Goal: Task Accomplishment & Management: Manage account settings

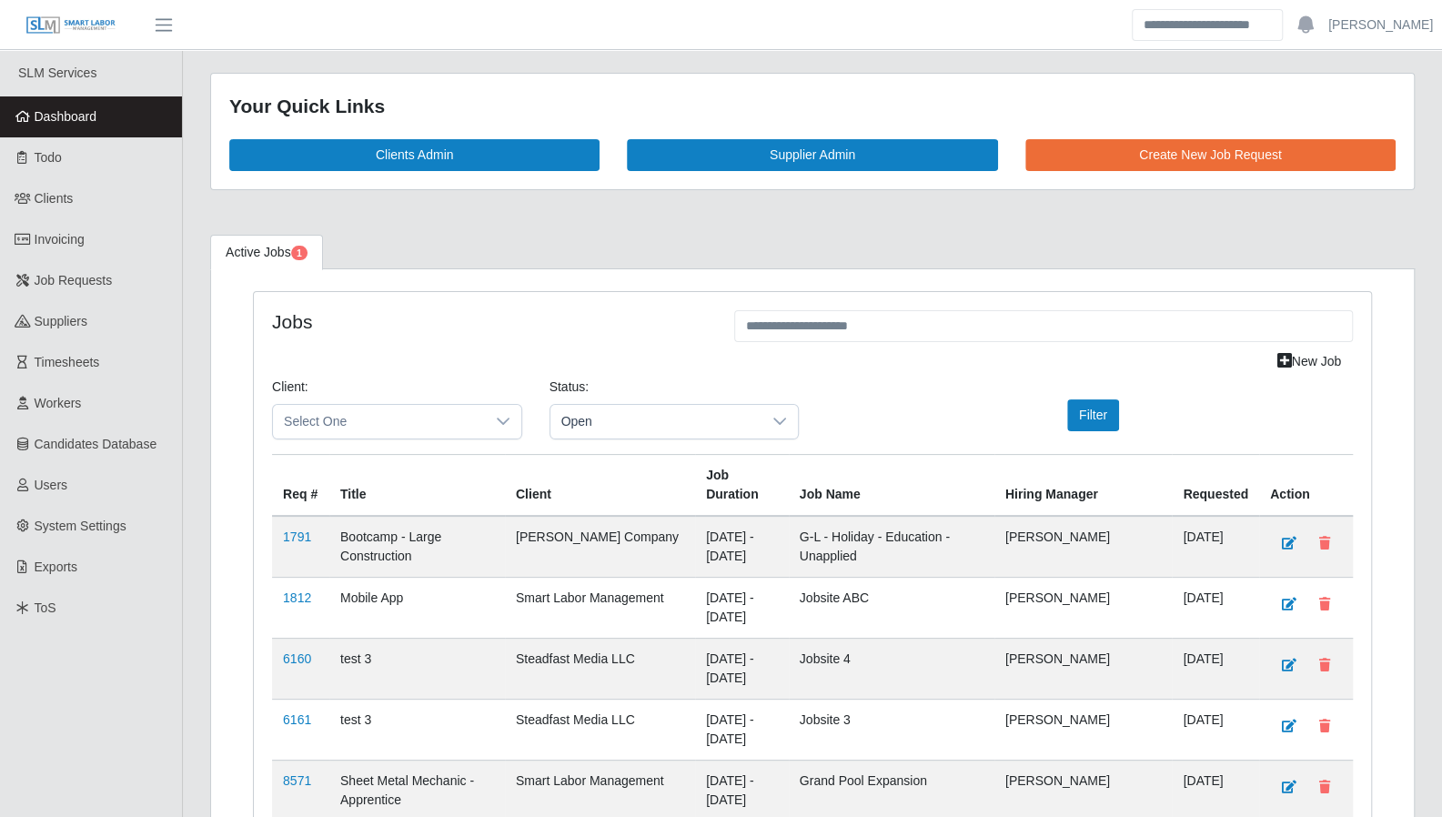
click at [53, 164] on span "Todo" at bounding box center [48, 157] width 27 height 15
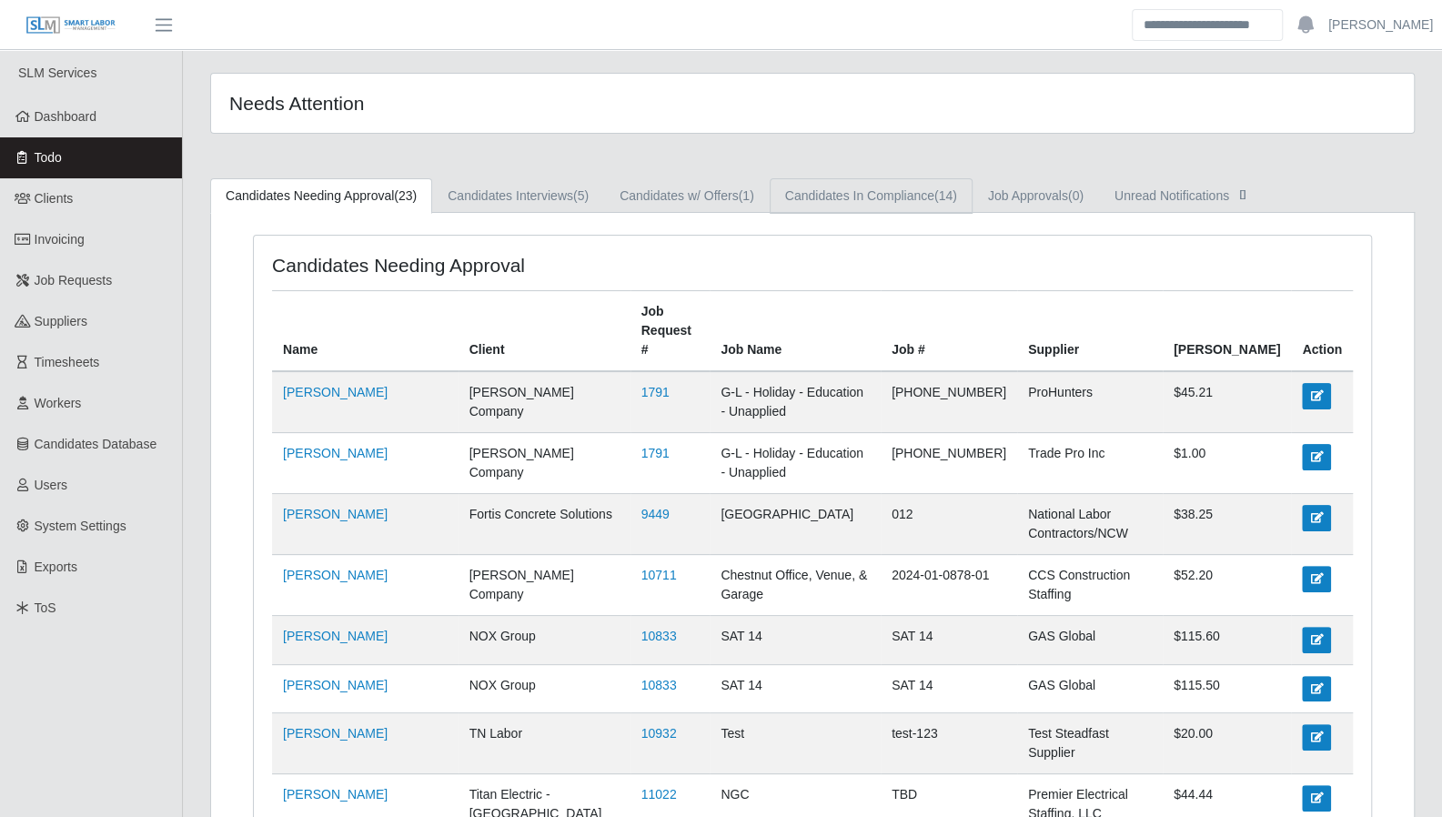
click at [868, 206] on link "Candidates In Compliance (14)" at bounding box center [871, 195] width 203 height 35
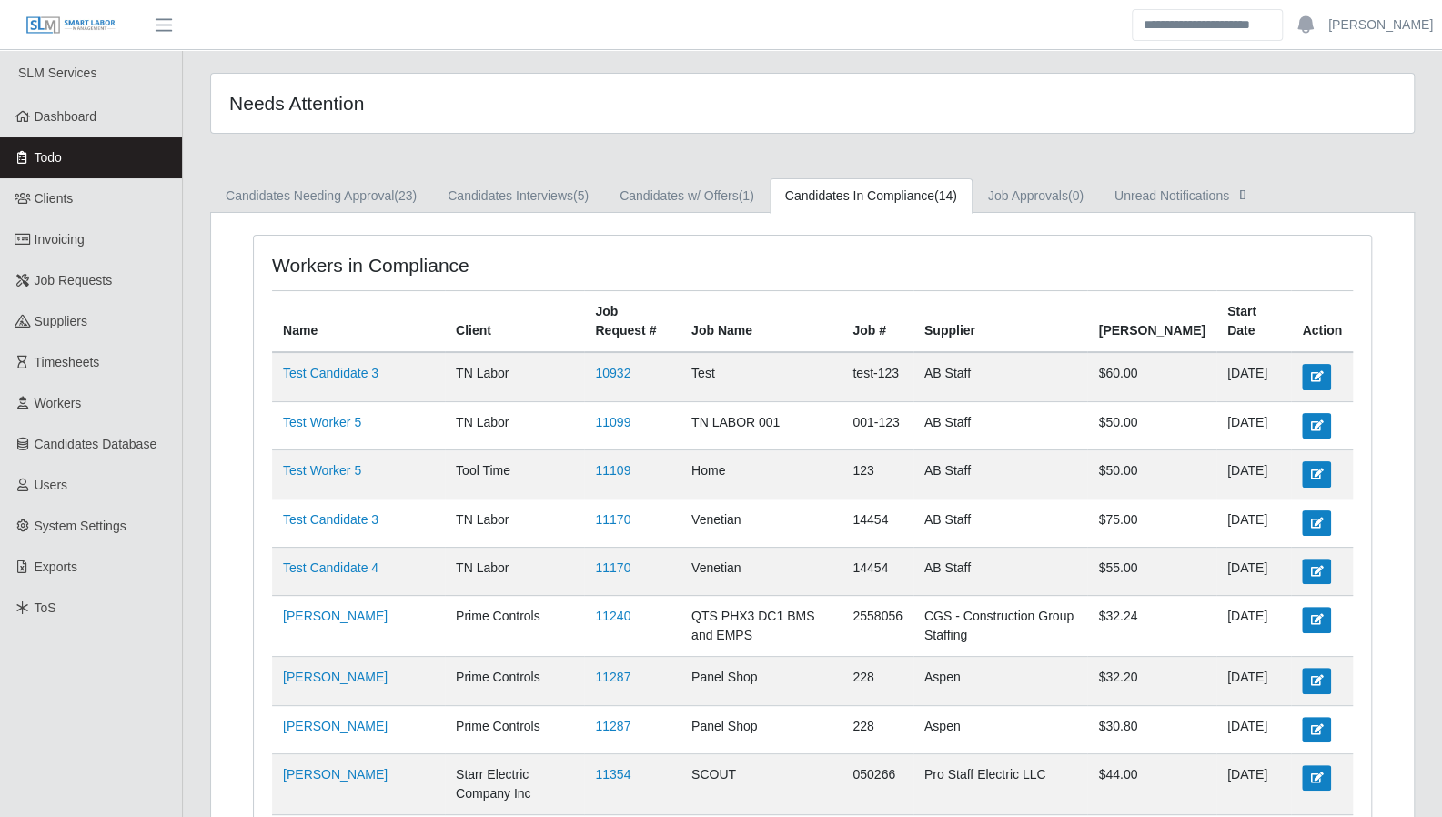
click at [57, 116] on span "Dashboard" at bounding box center [66, 116] width 63 height 15
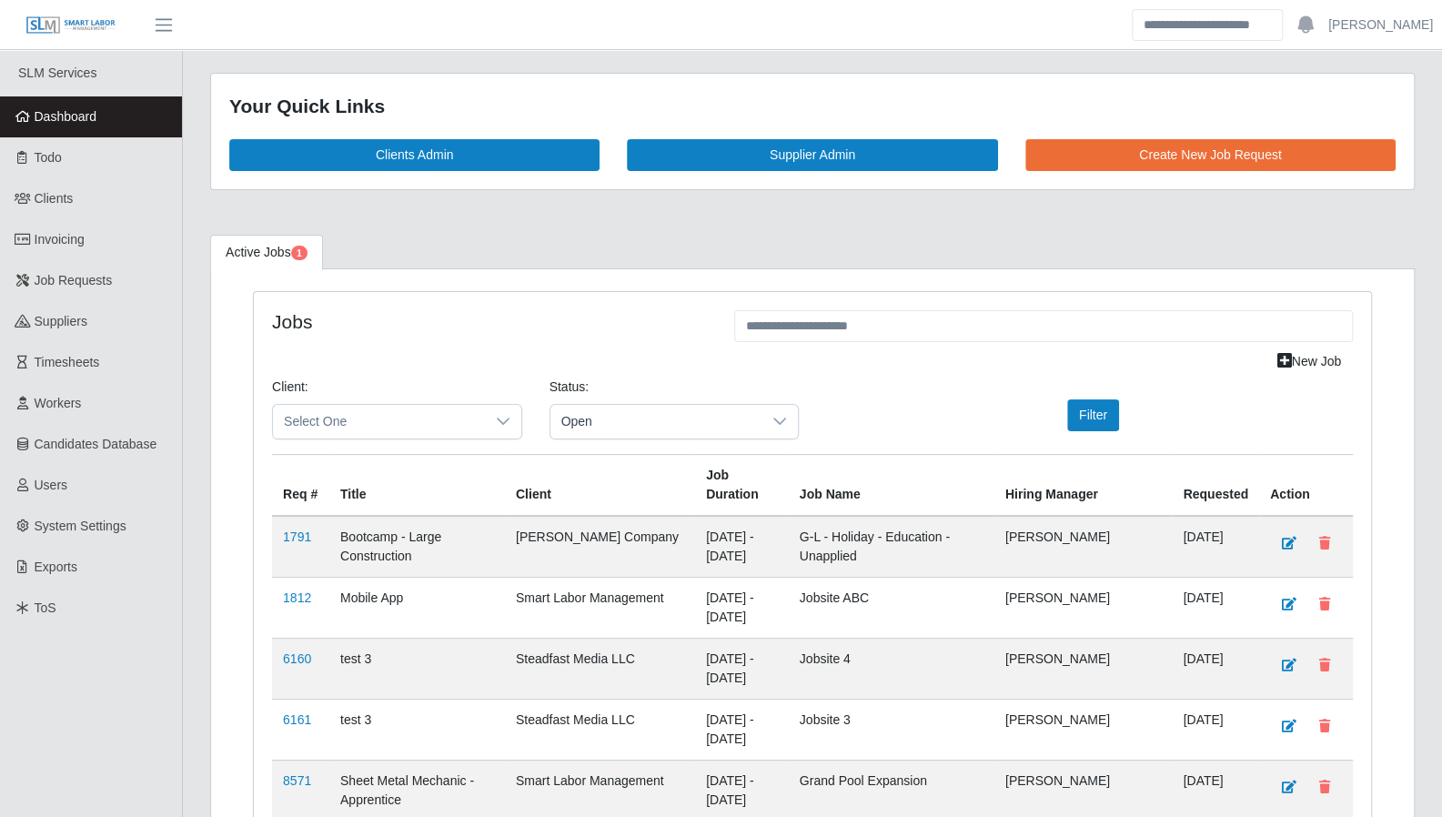
click at [47, 168] on link "Todo" at bounding box center [91, 157] width 182 height 41
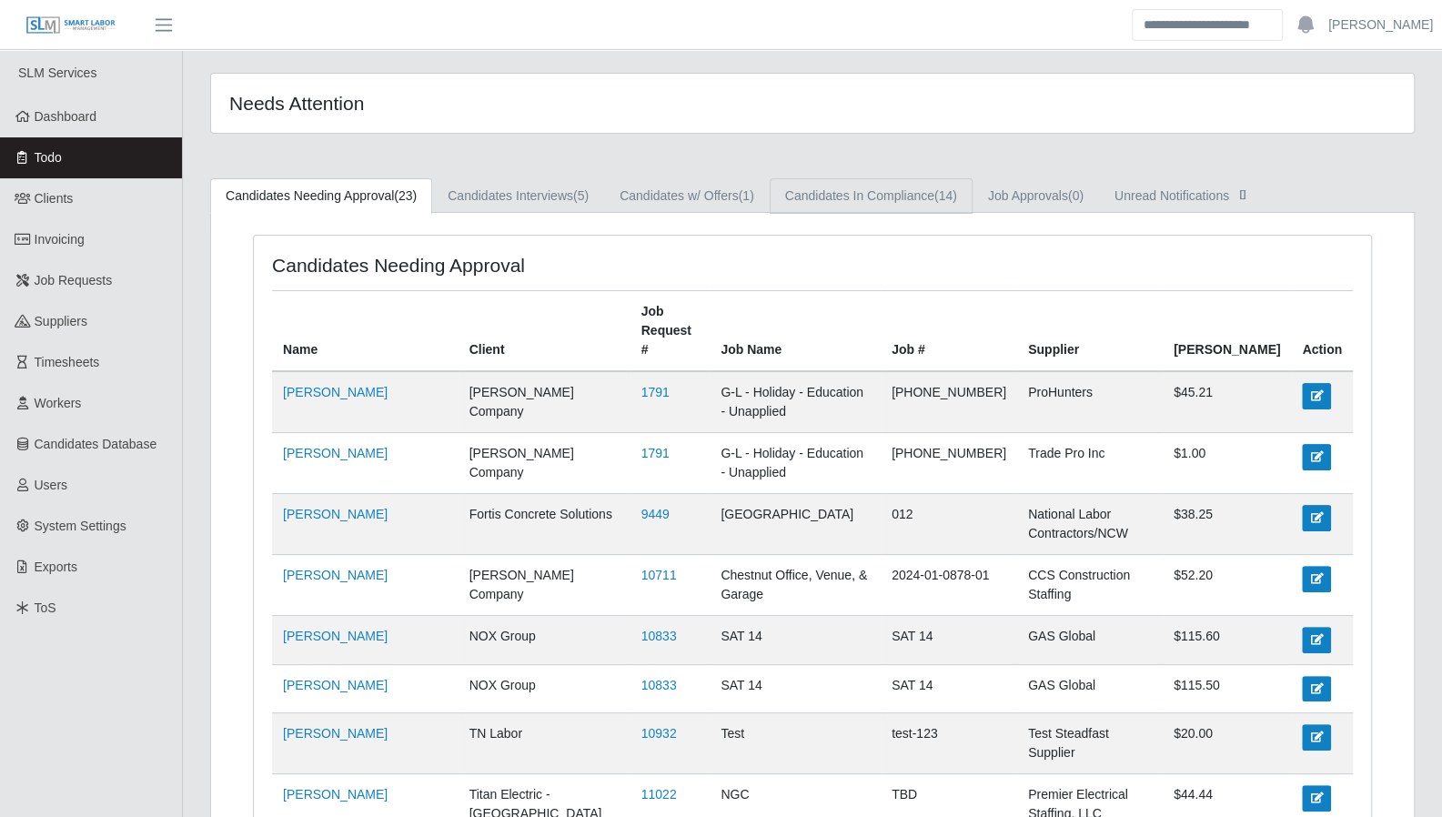
click at [873, 196] on link "Candidates In Compliance (14)" at bounding box center [871, 195] width 203 height 35
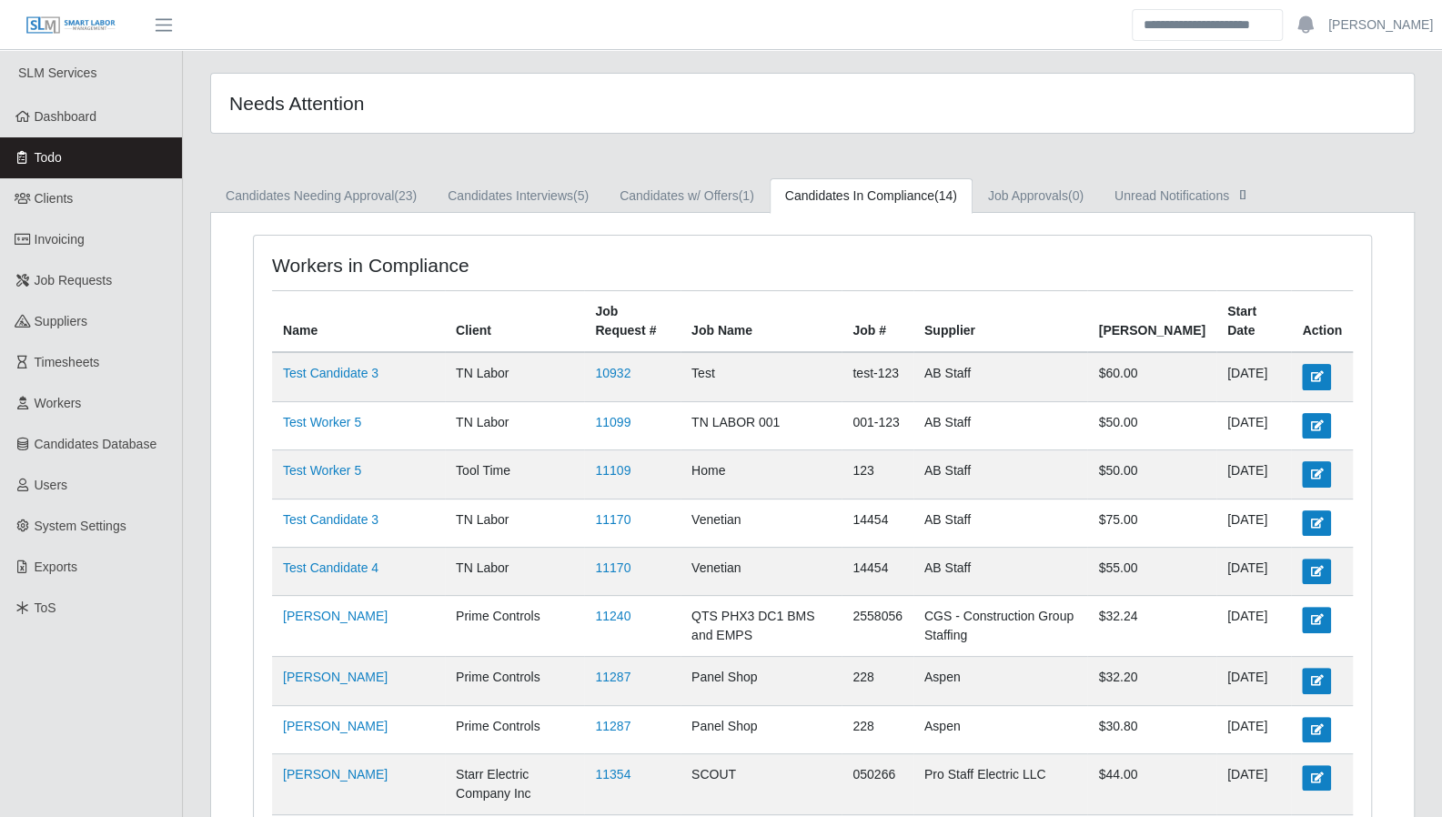
drag, startPoint x: 91, startPoint y: 125, endPoint x: 101, endPoint y: 126, distance: 10.2
click at [91, 124] on span "Dashboard" at bounding box center [66, 116] width 63 height 15
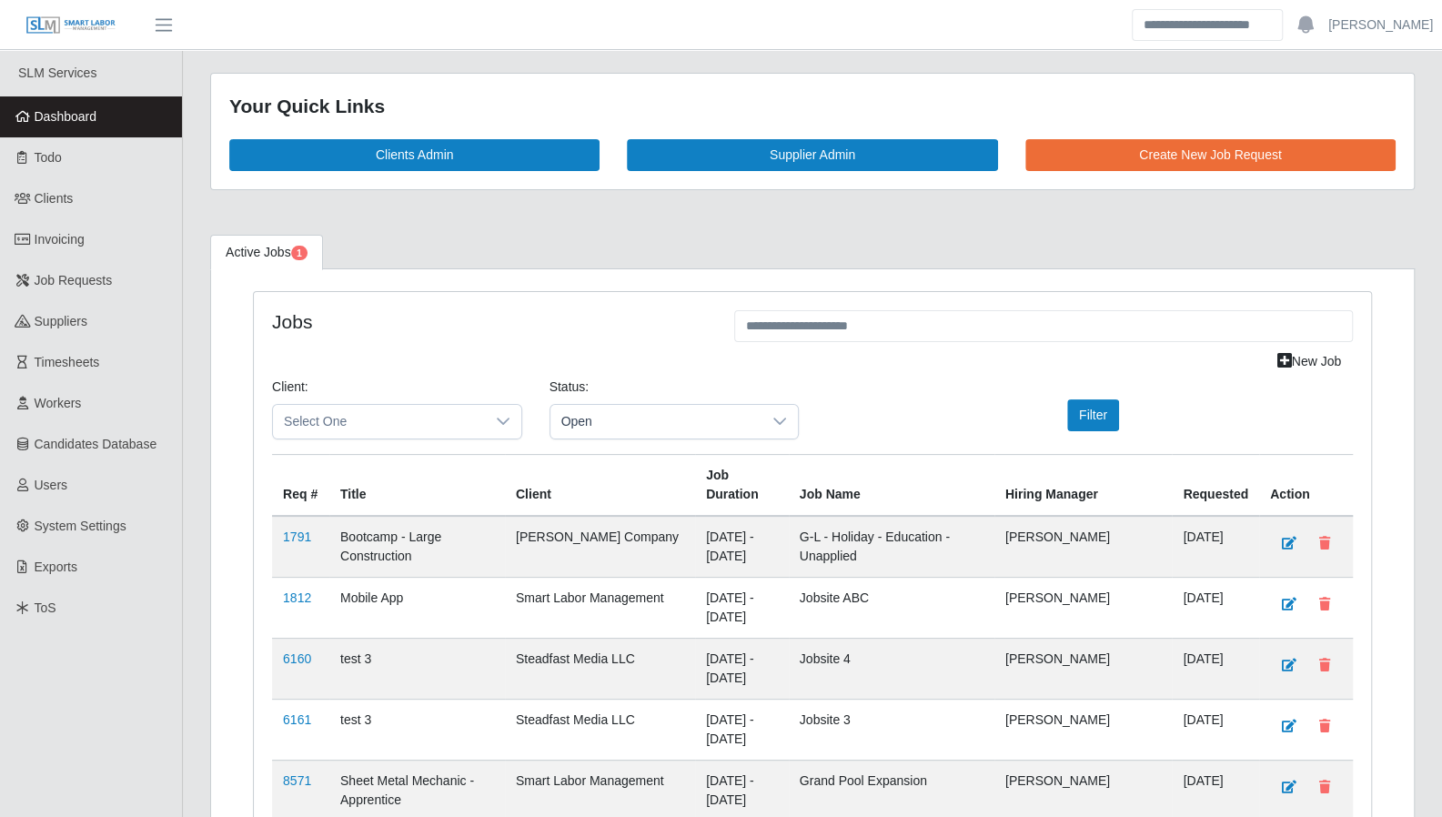
click at [55, 167] on link "Todo" at bounding box center [91, 157] width 182 height 41
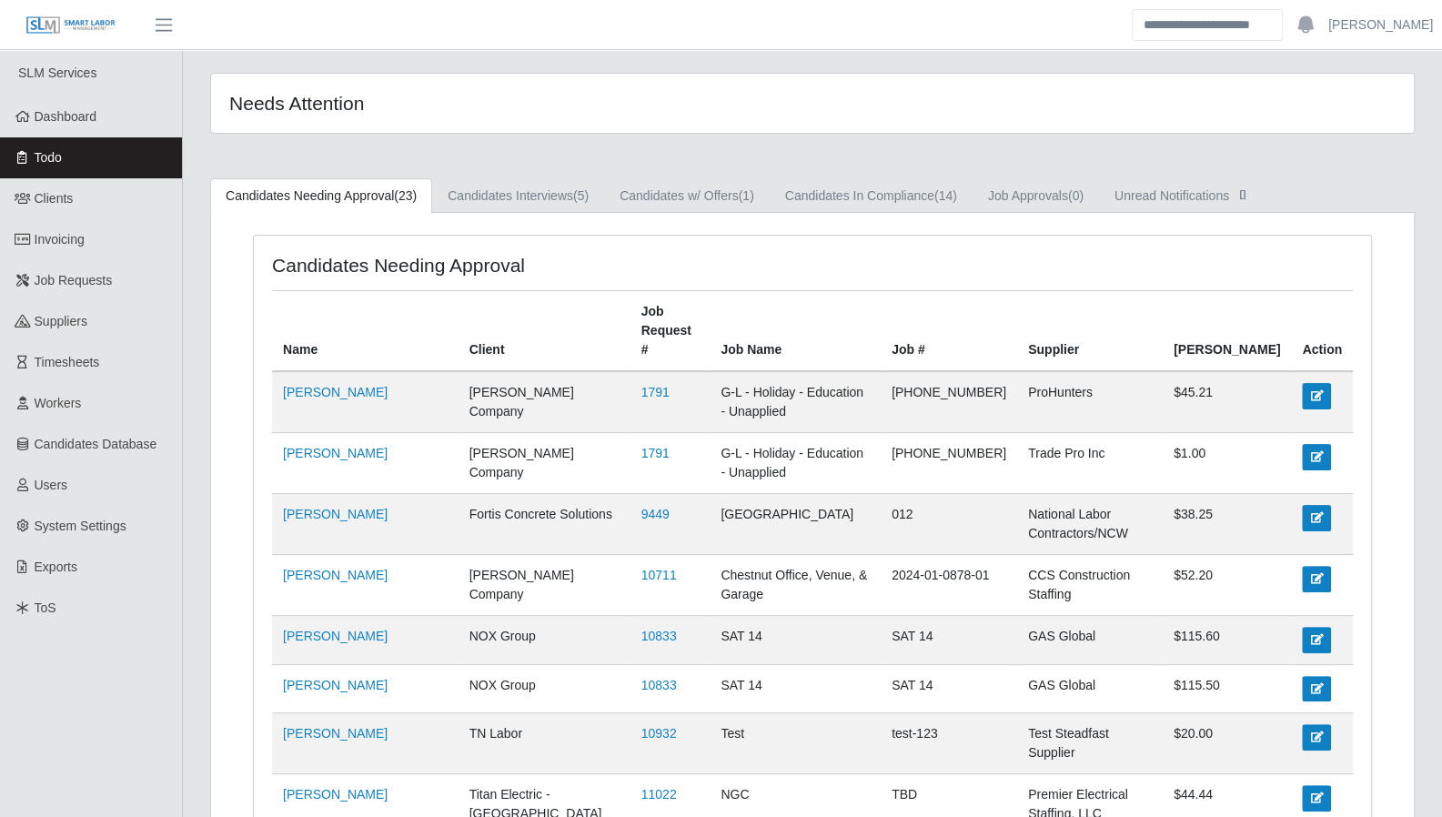
click at [78, 113] on span "Dashboard" at bounding box center [66, 116] width 63 height 15
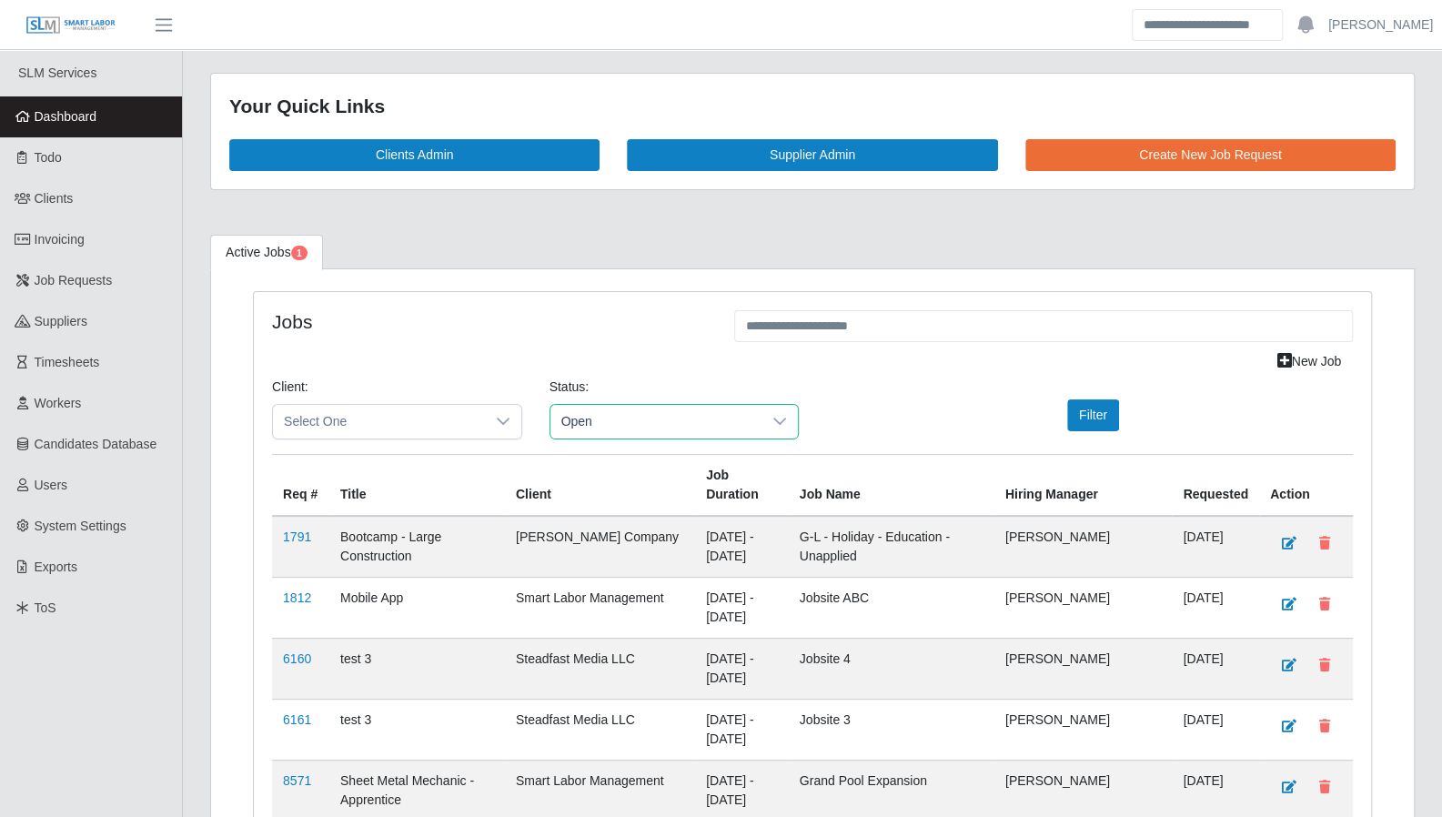
click at [681, 412] on span "Open" at bounding box center [657, 422] width 212 height 34
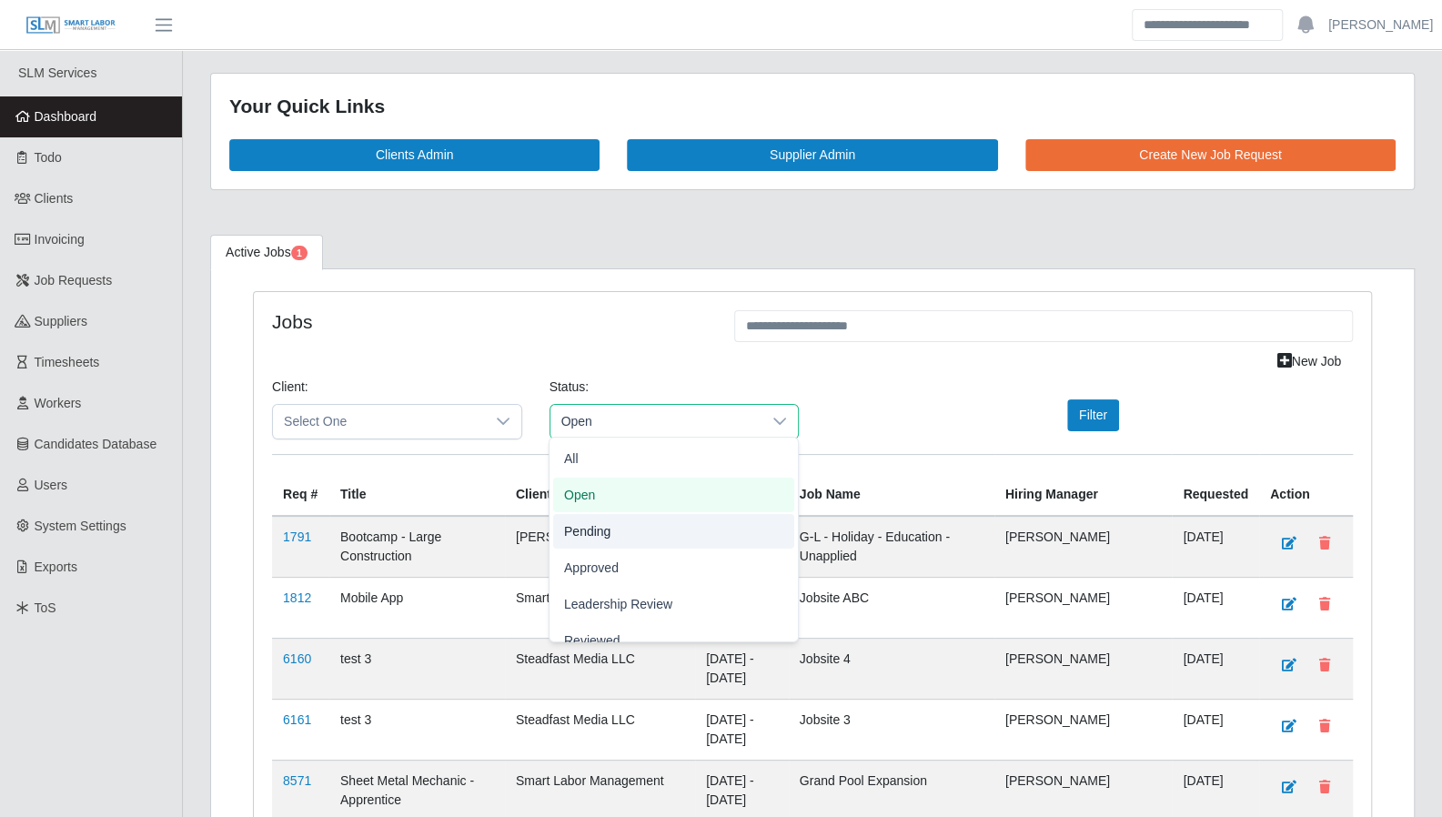
click at [630, 528] on li "Pending" at bounding box center [673, 531] width 241 height 35
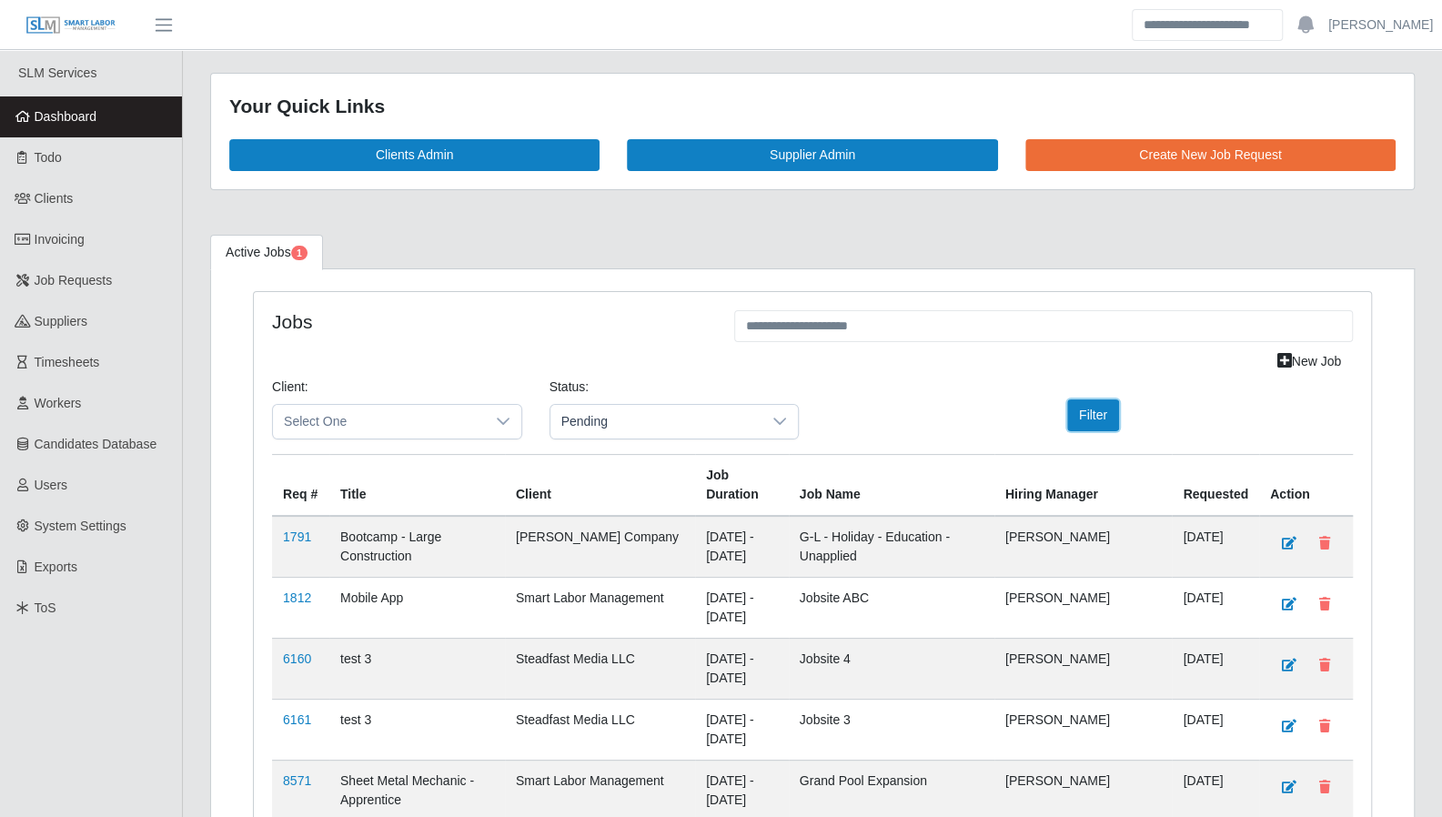
click at [1096, 417] on button "Filter" at bounding box center [1093, 415] width 52 height 32
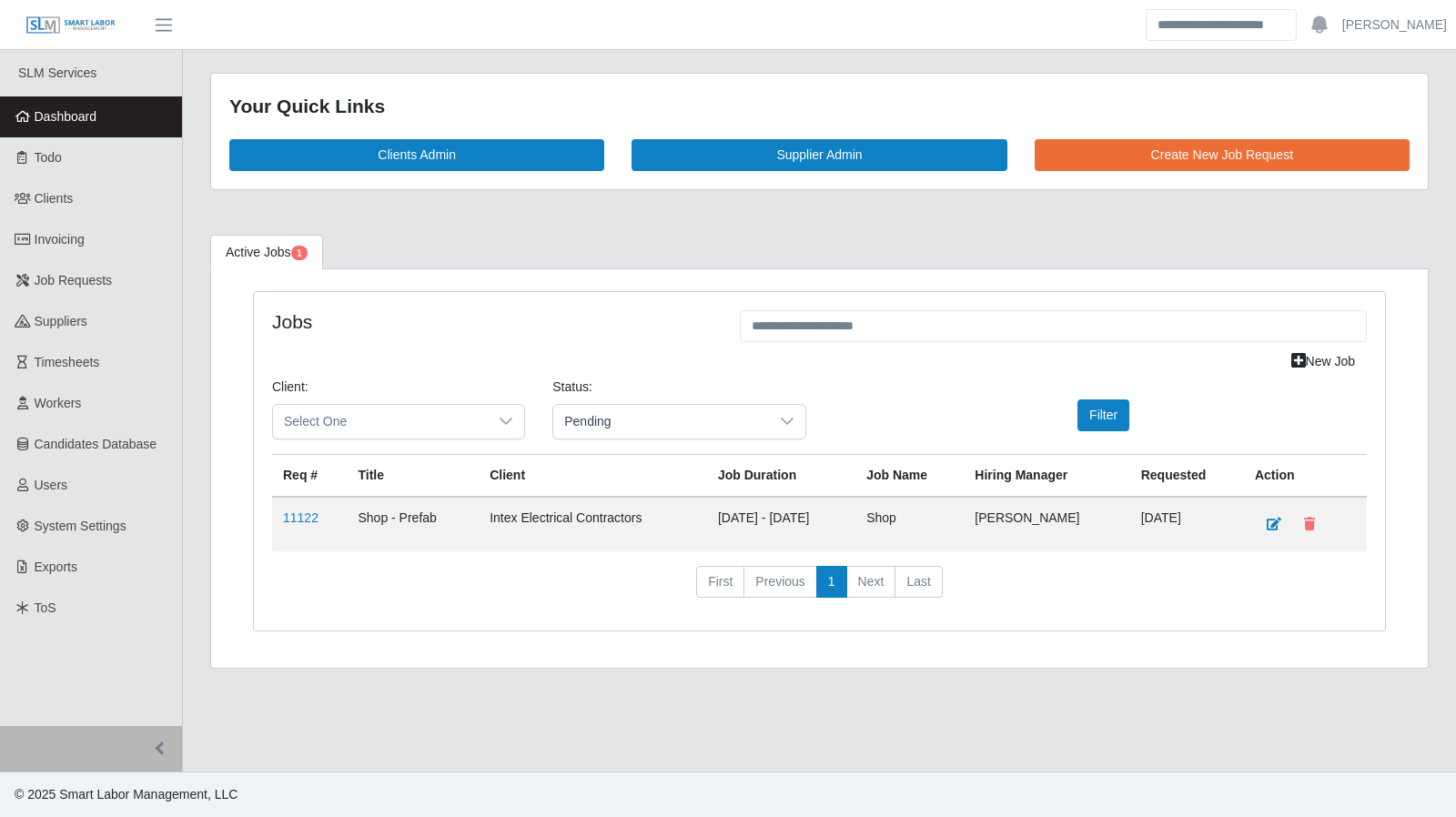
drag, startPoint x: 40, startPoint y: 165, endPoint x: 60, endPoint y: 170, distance: 20.8
click at [42, 165] on span "Todo" at bounding box center [48, 157] width 27 height 15
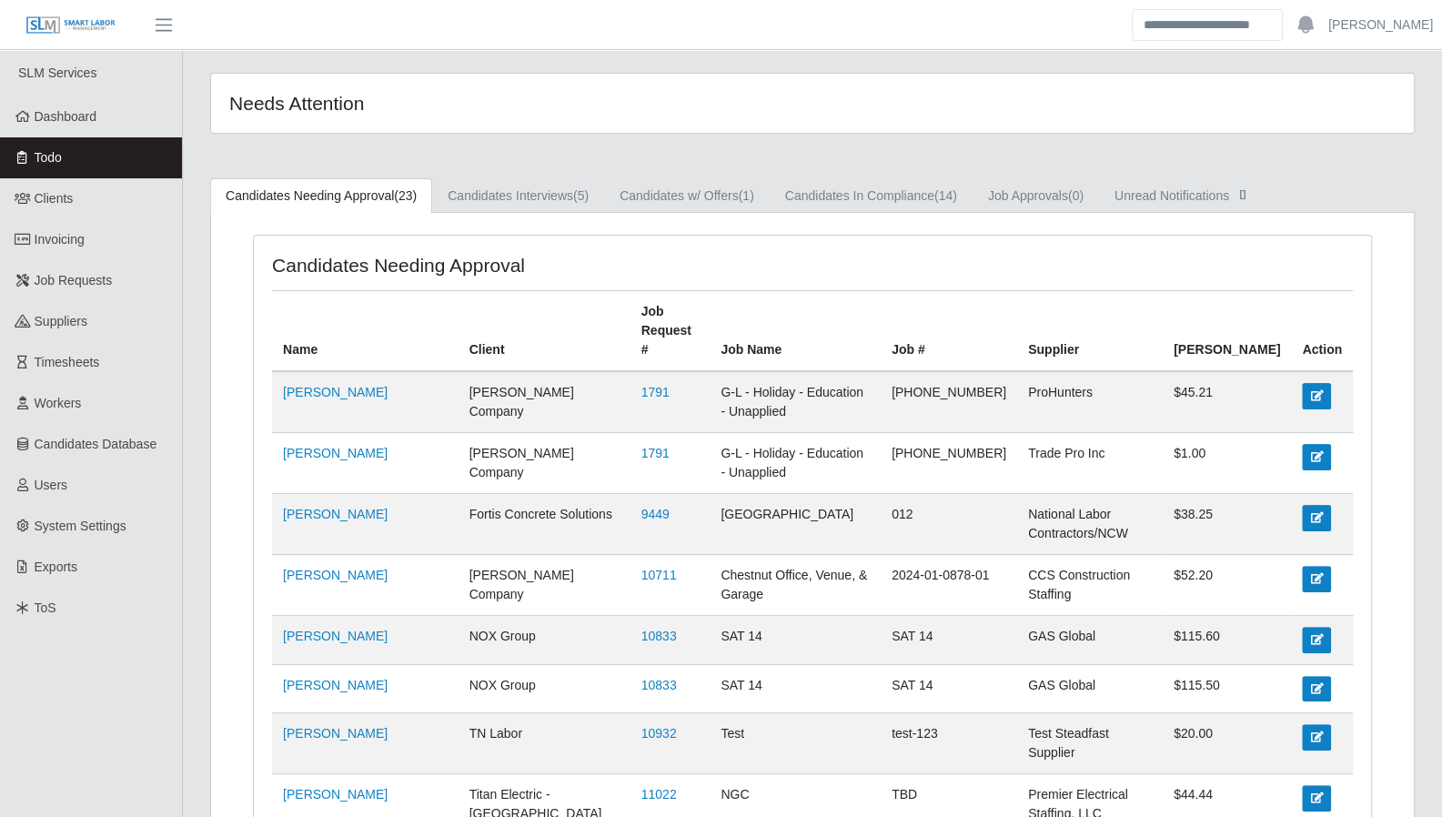
drag, startPoint x: 96, startPoint y: 121, endPoint x: 107, endPoint y: 125, distance: 11.5
click at [96, 121] on span "Dashboard" at bounding box center [66, 116] width 63 height 15
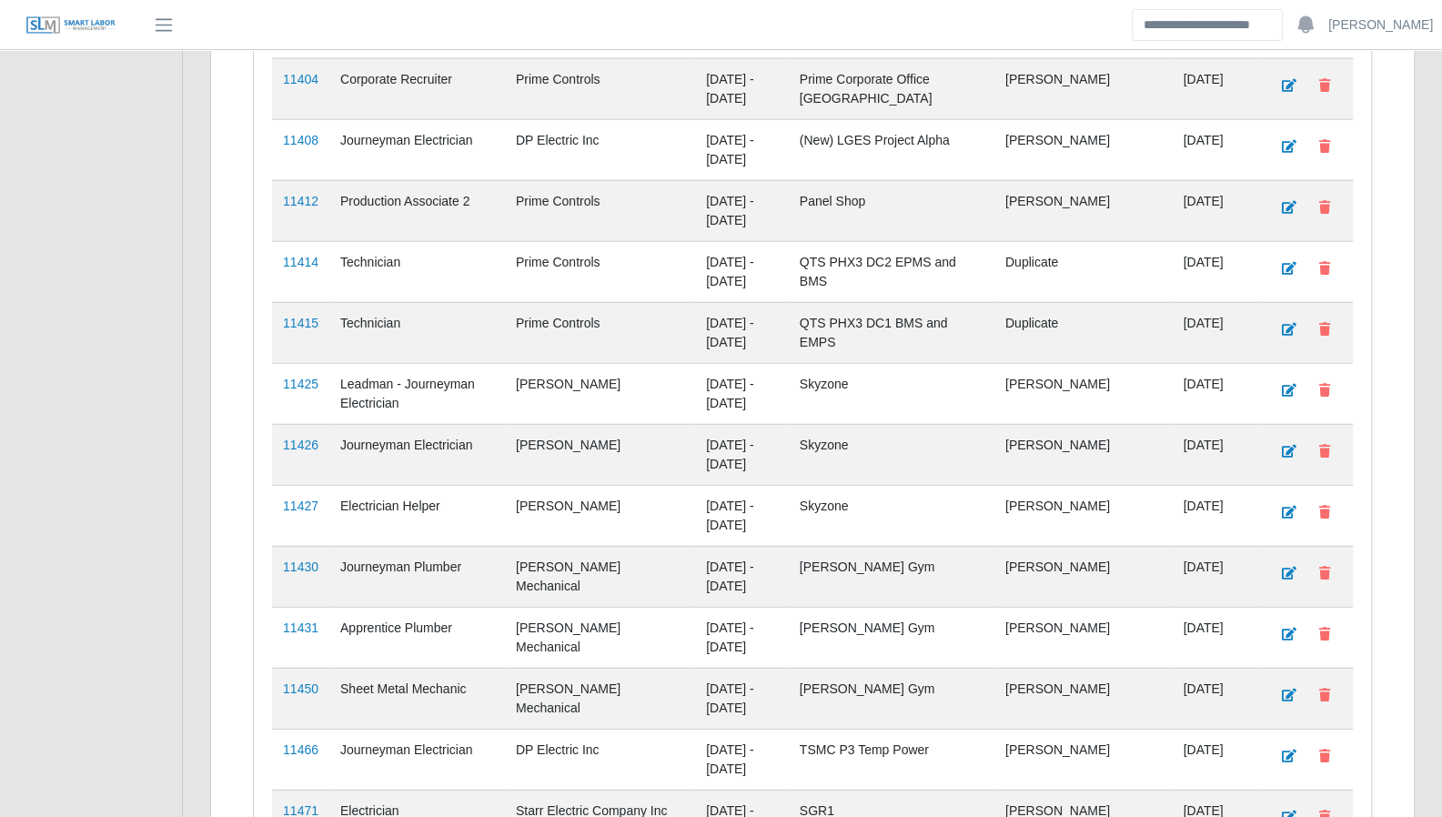
scroll to position [2931, 0]
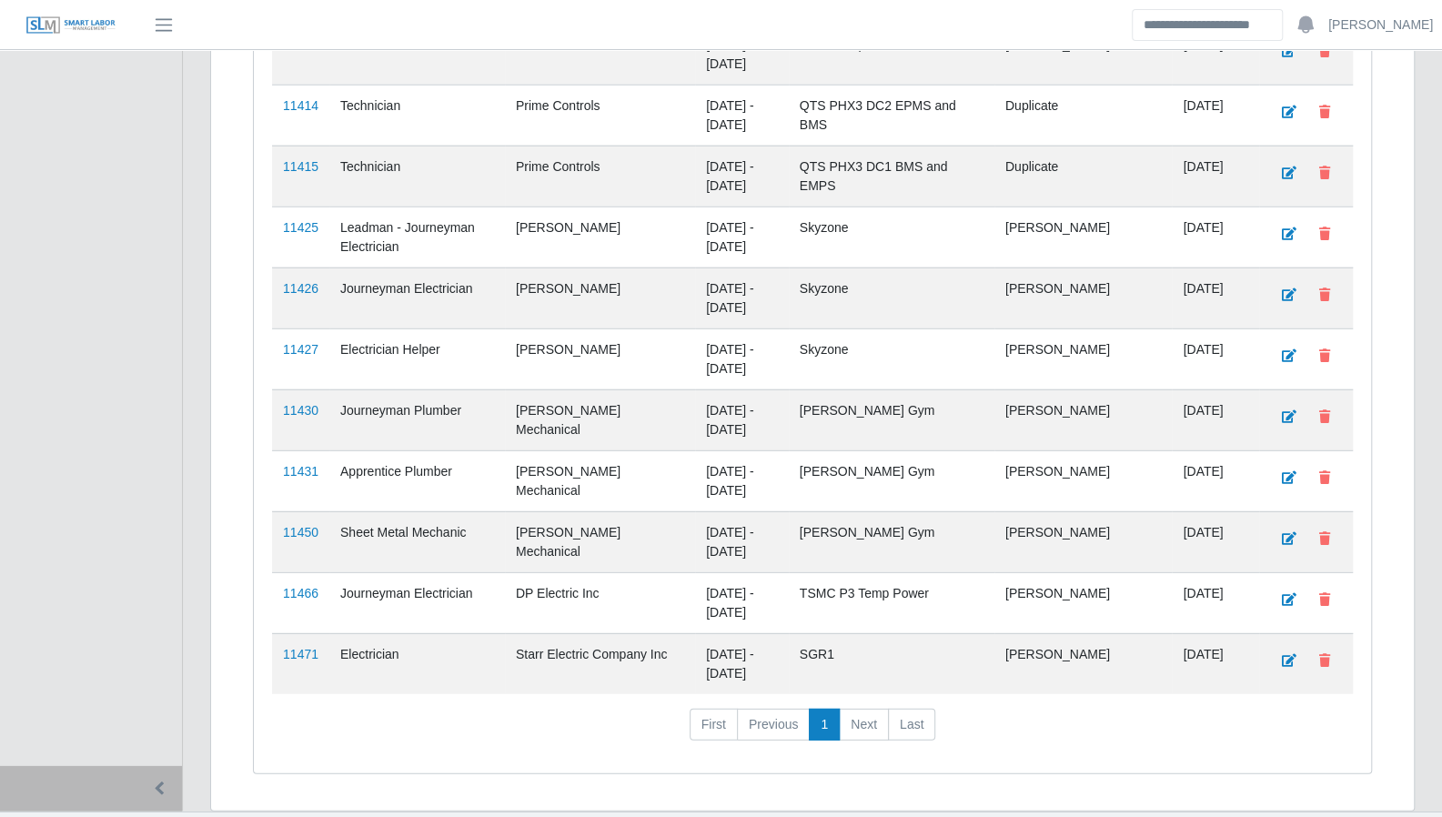
click at [306, 647] on link "11471" at bounding box center [300, 654] width 35 height 15
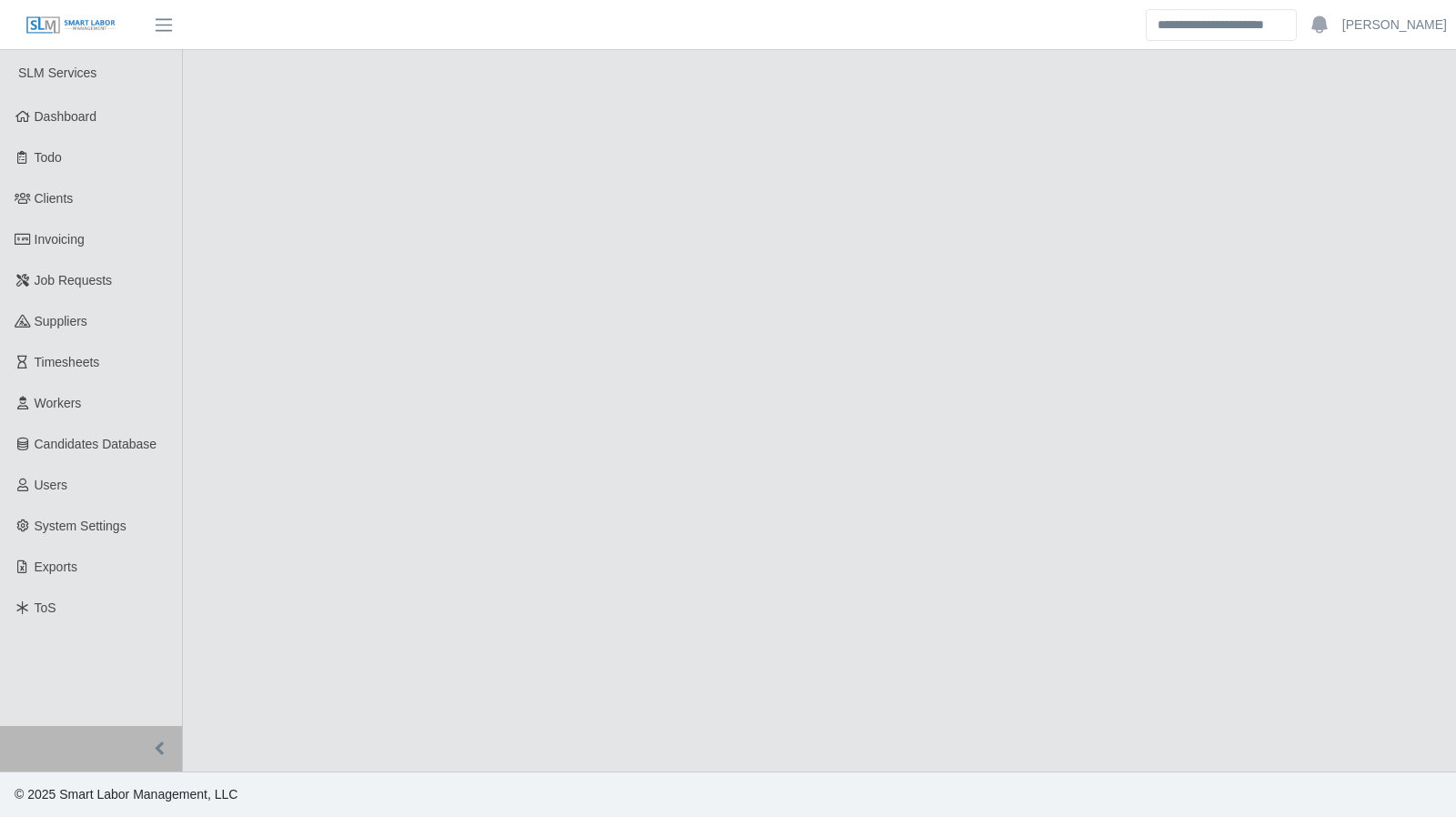
select select "****"
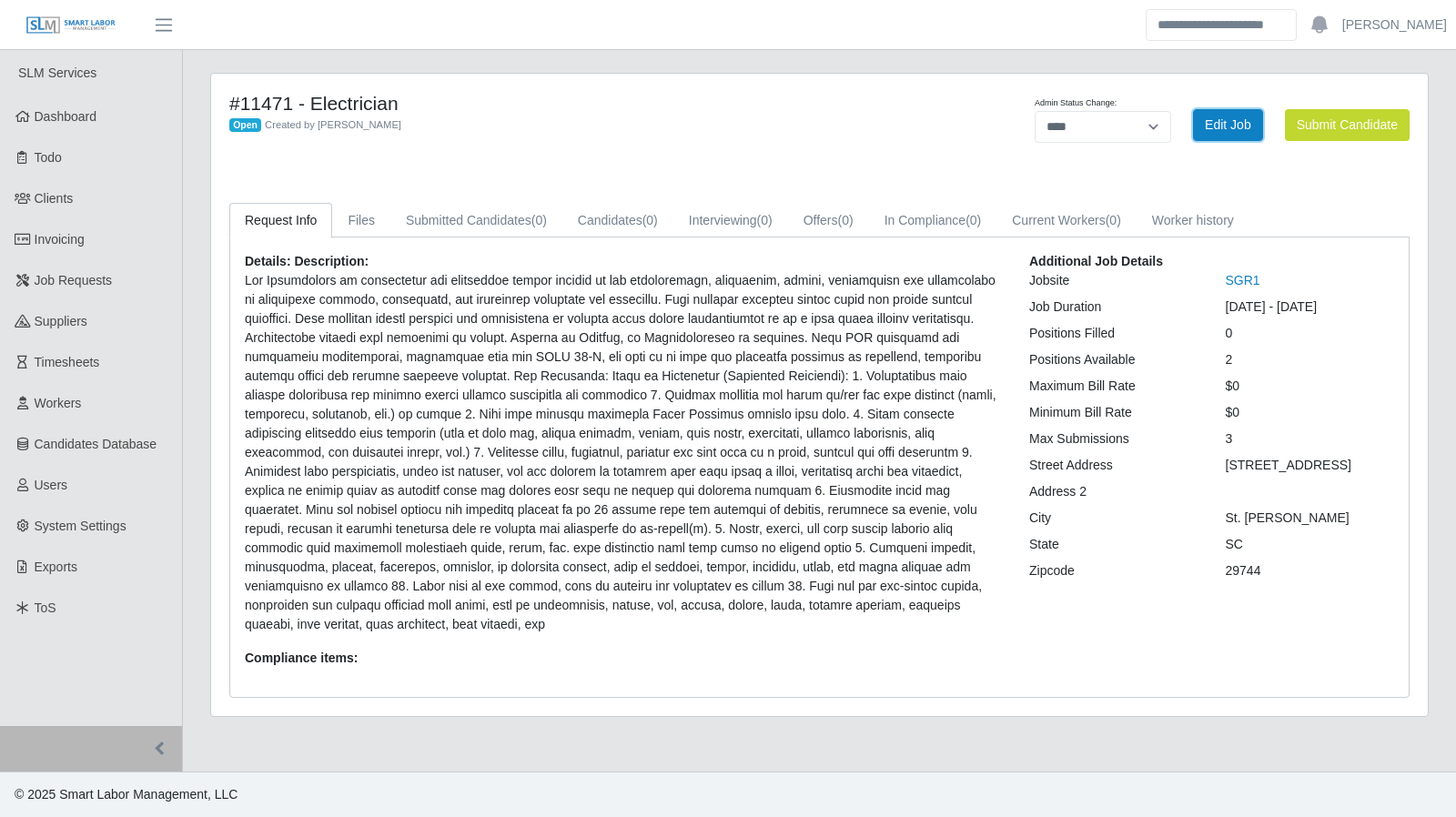
click at [1222, 130] on link "Edit Job" at bounding box center [1228, 125] width 70 height 32
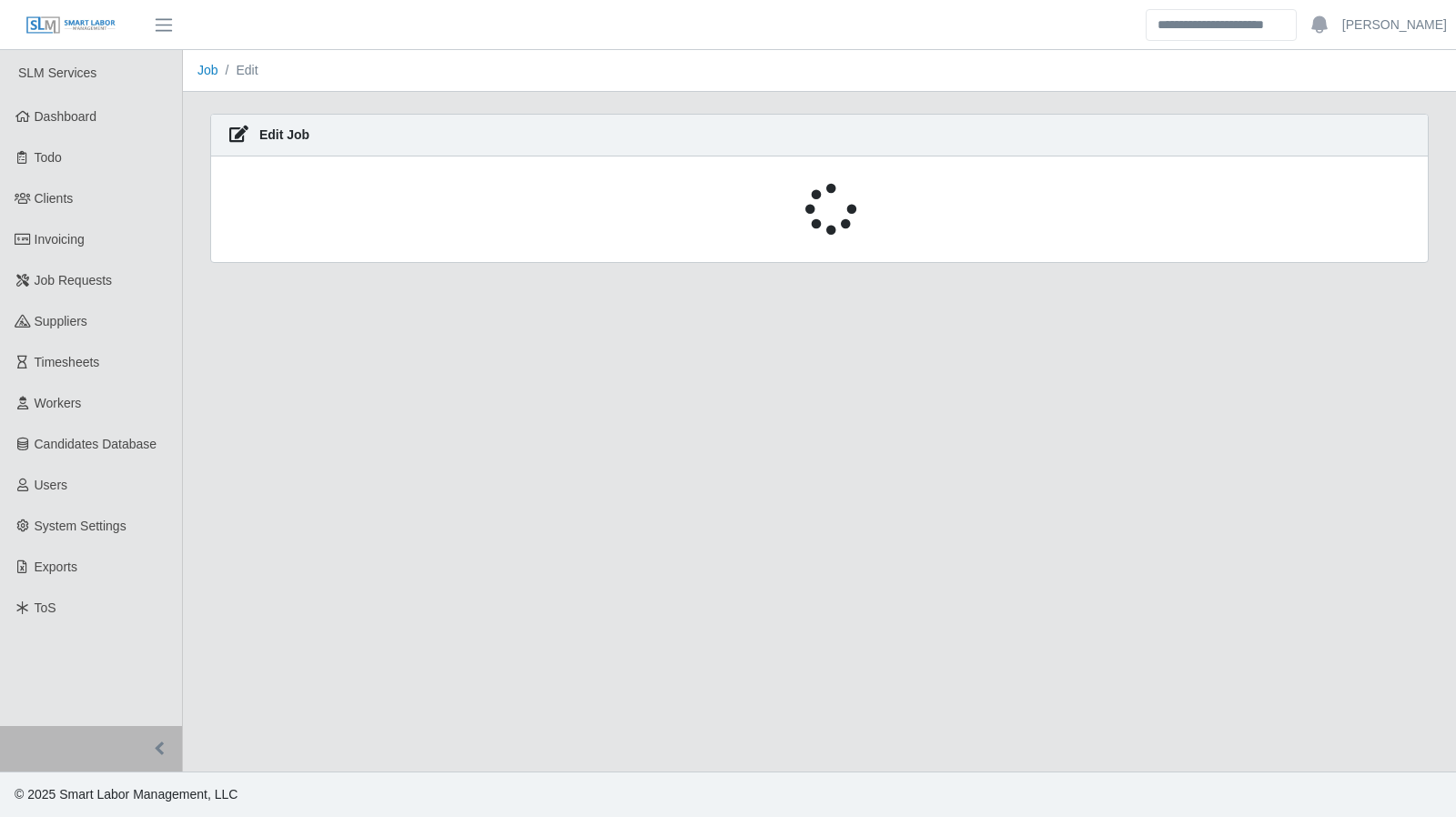
select select "****"
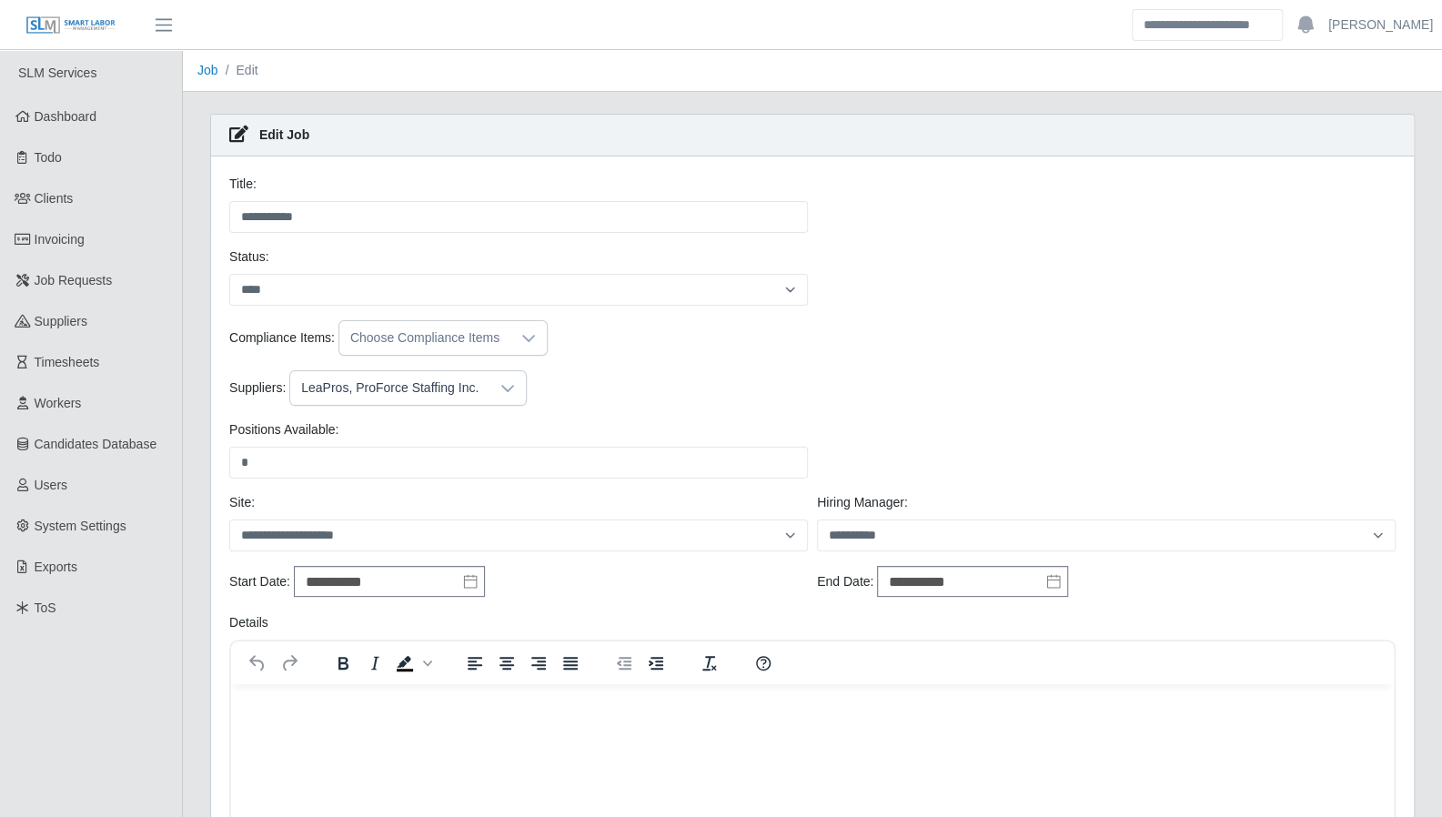
click at [505, 383] on div at bounding box center [508, 388] width 36 height 34
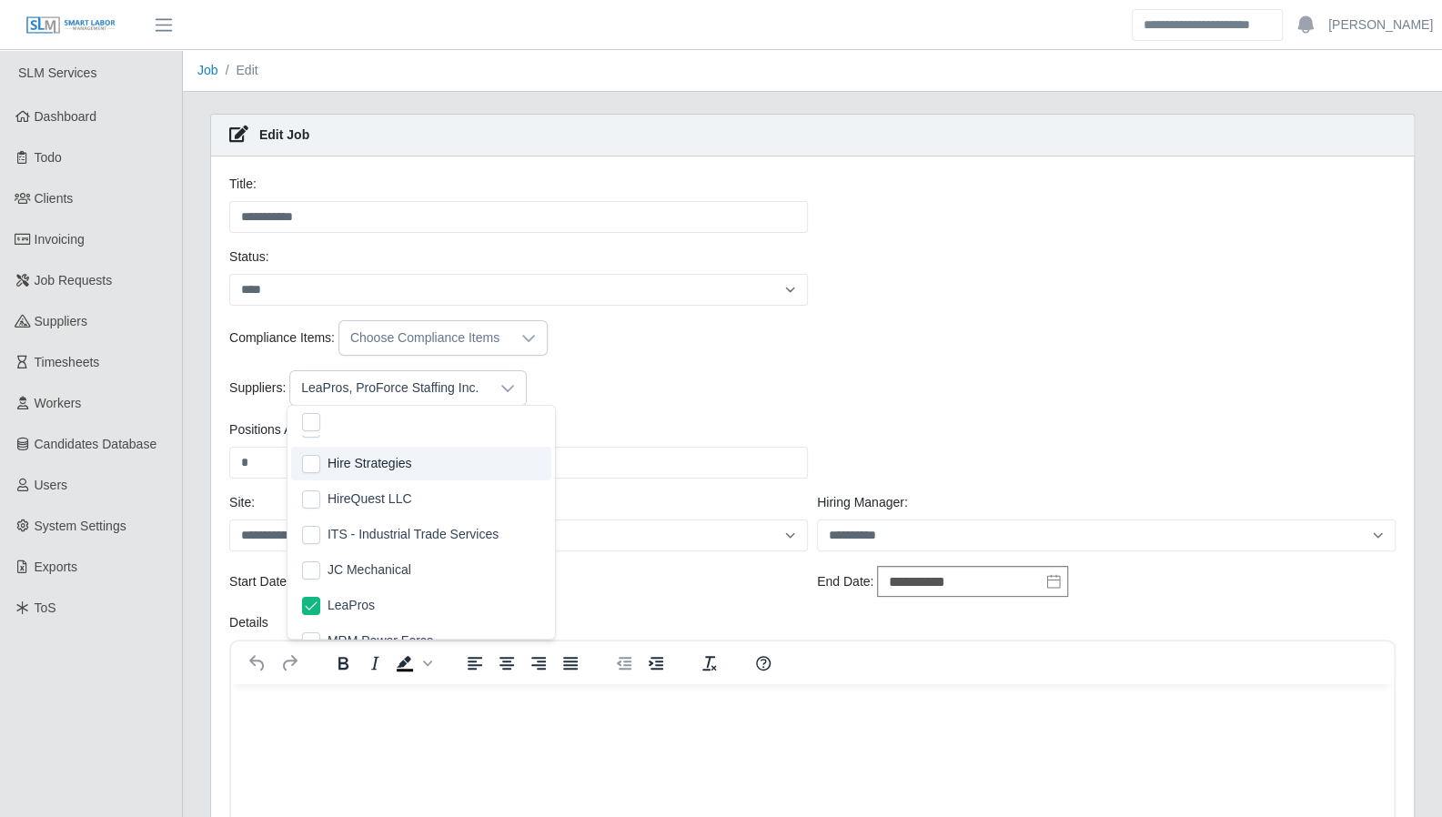
scroll to position [217, 0]
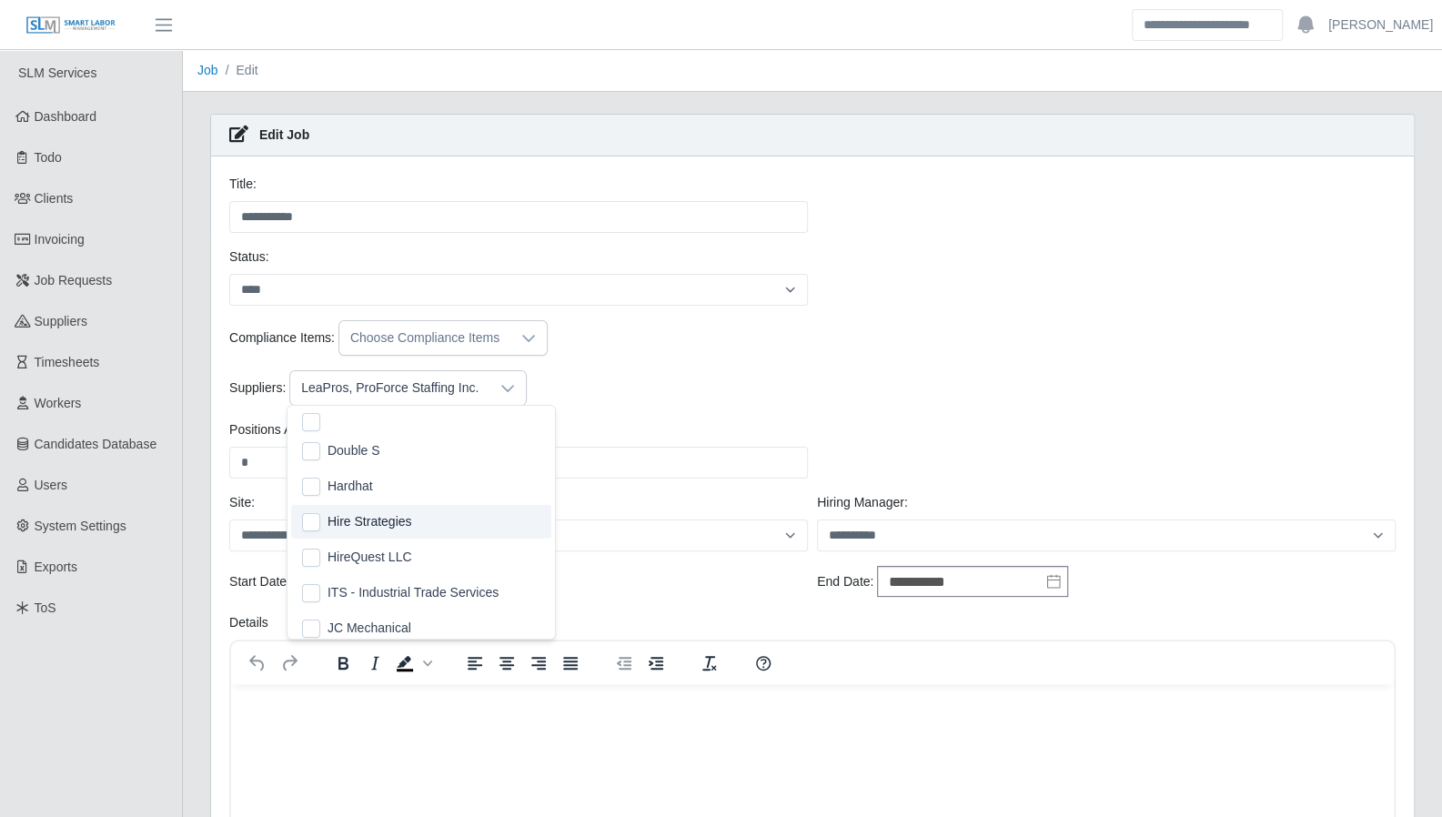
click at [919, 363] on div "Compliance Items: Choose Compliance Items" at bounding box center [813, 345] width 1176 height 50
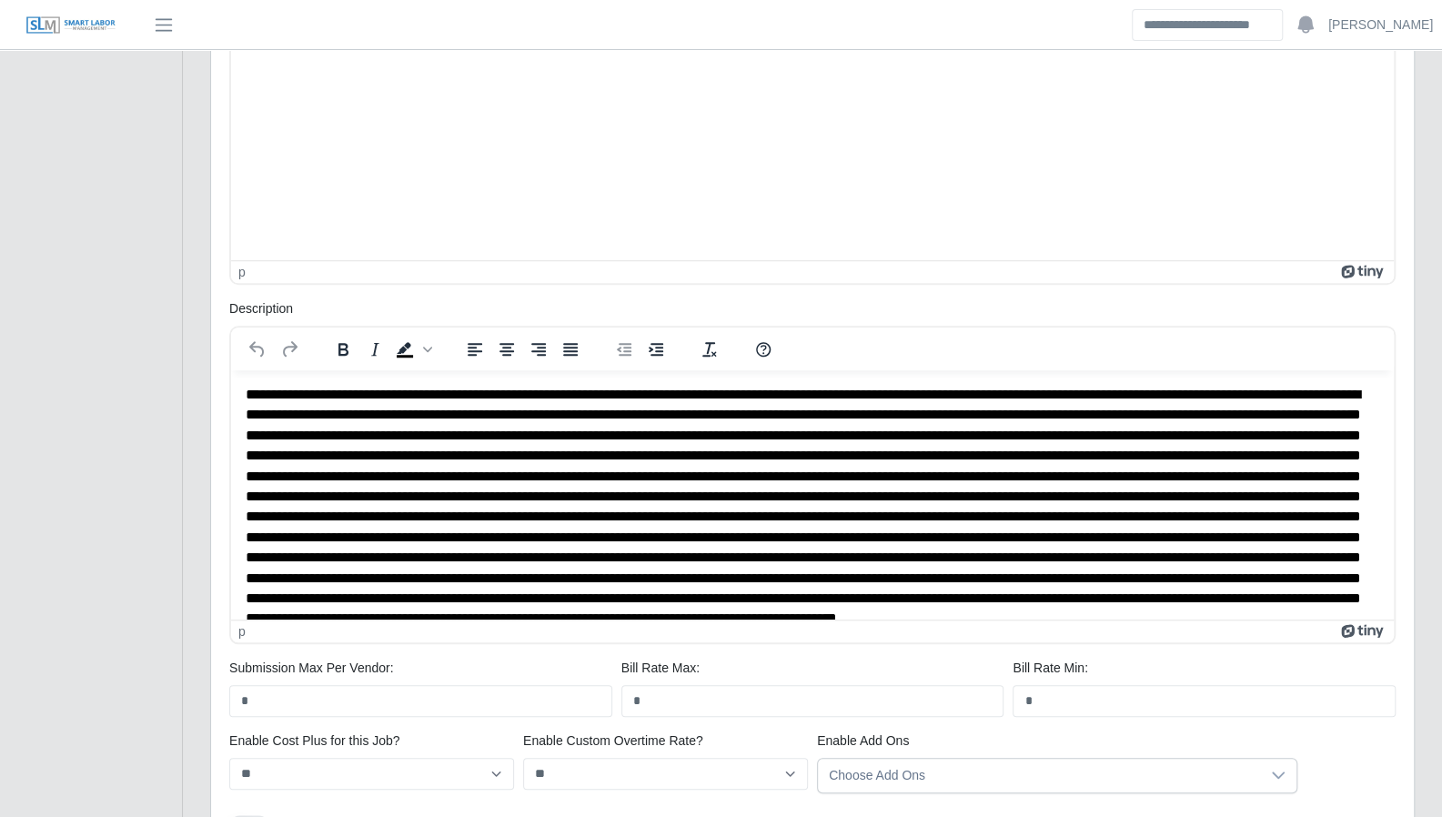
scroll to position [632, 0]
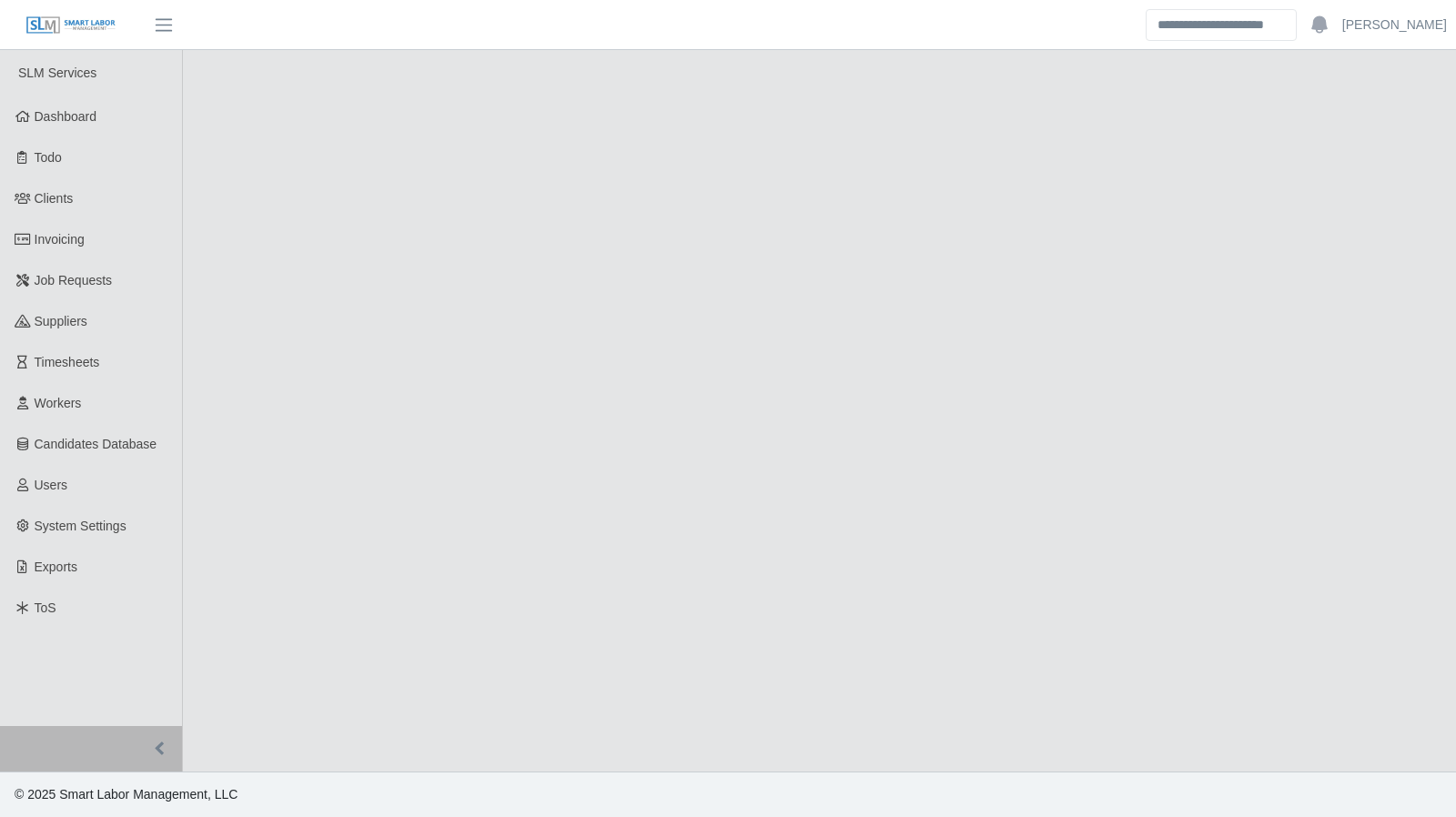
select select "****"
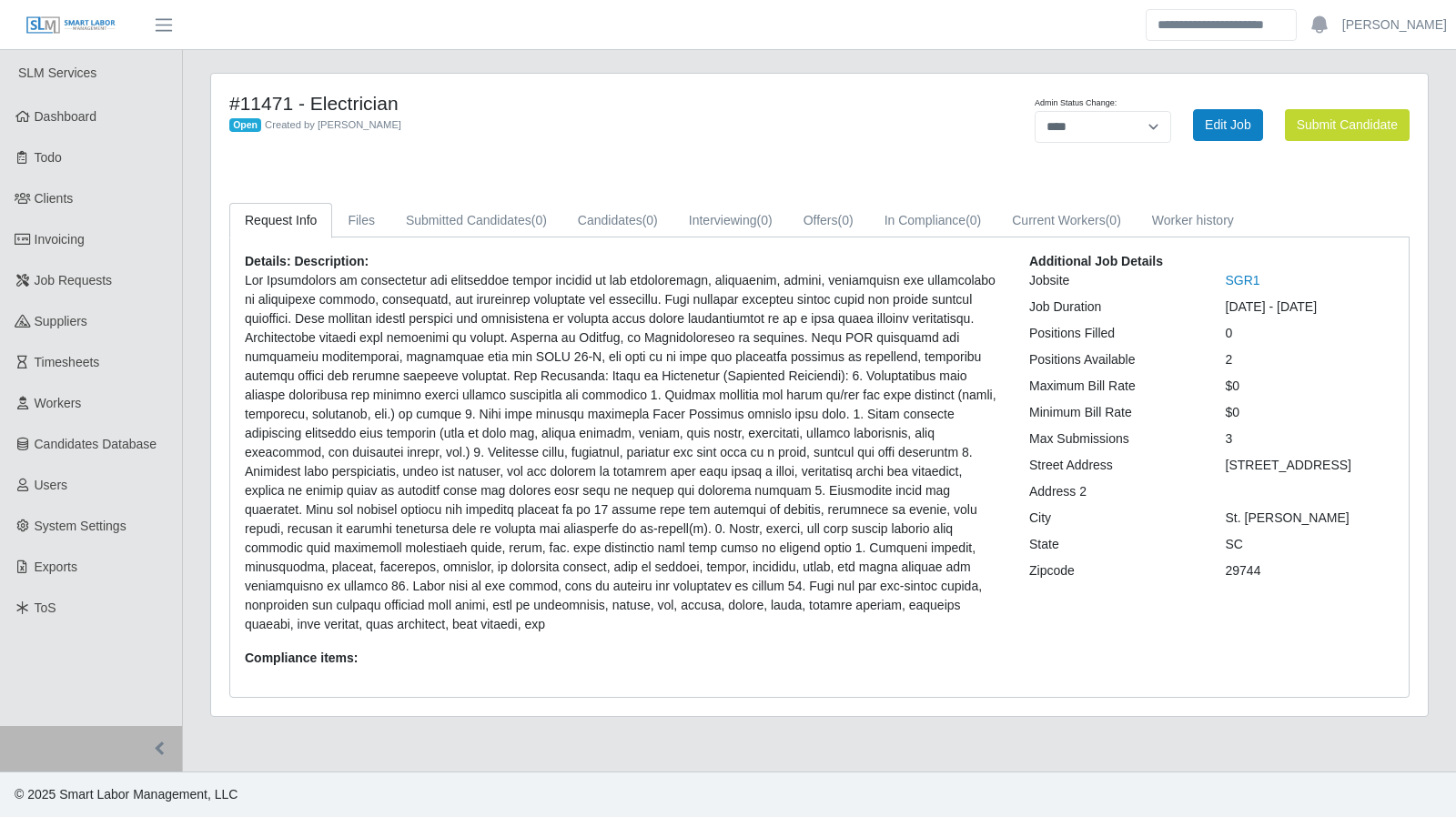
click at [1245, 281] on link "SGR1" at bounding box center [1243, 280] width 35 height 15
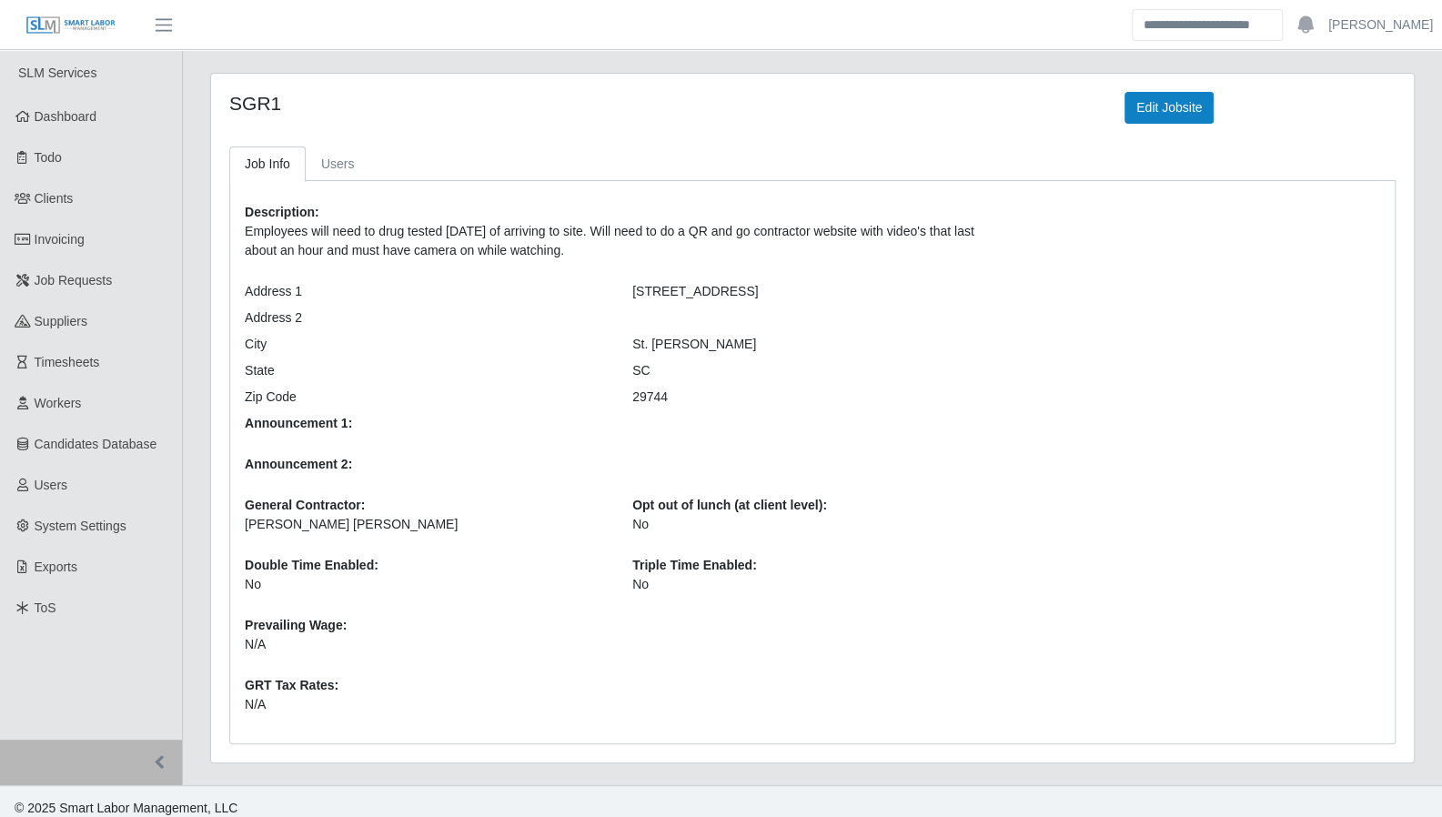
click at [662, 367] on div "SC" at bounding box center [813, 370] width 388 height 19
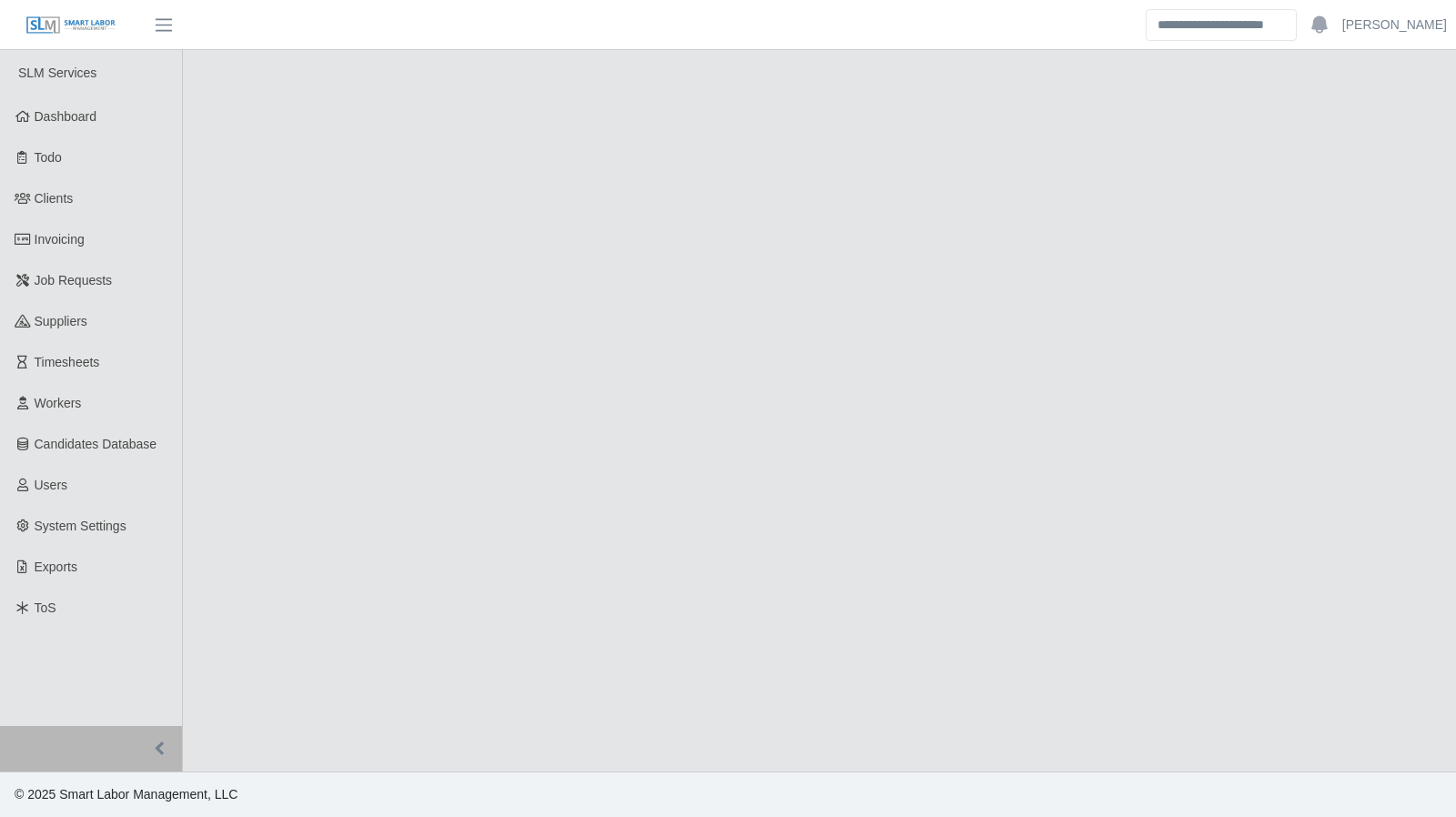
select select "****"
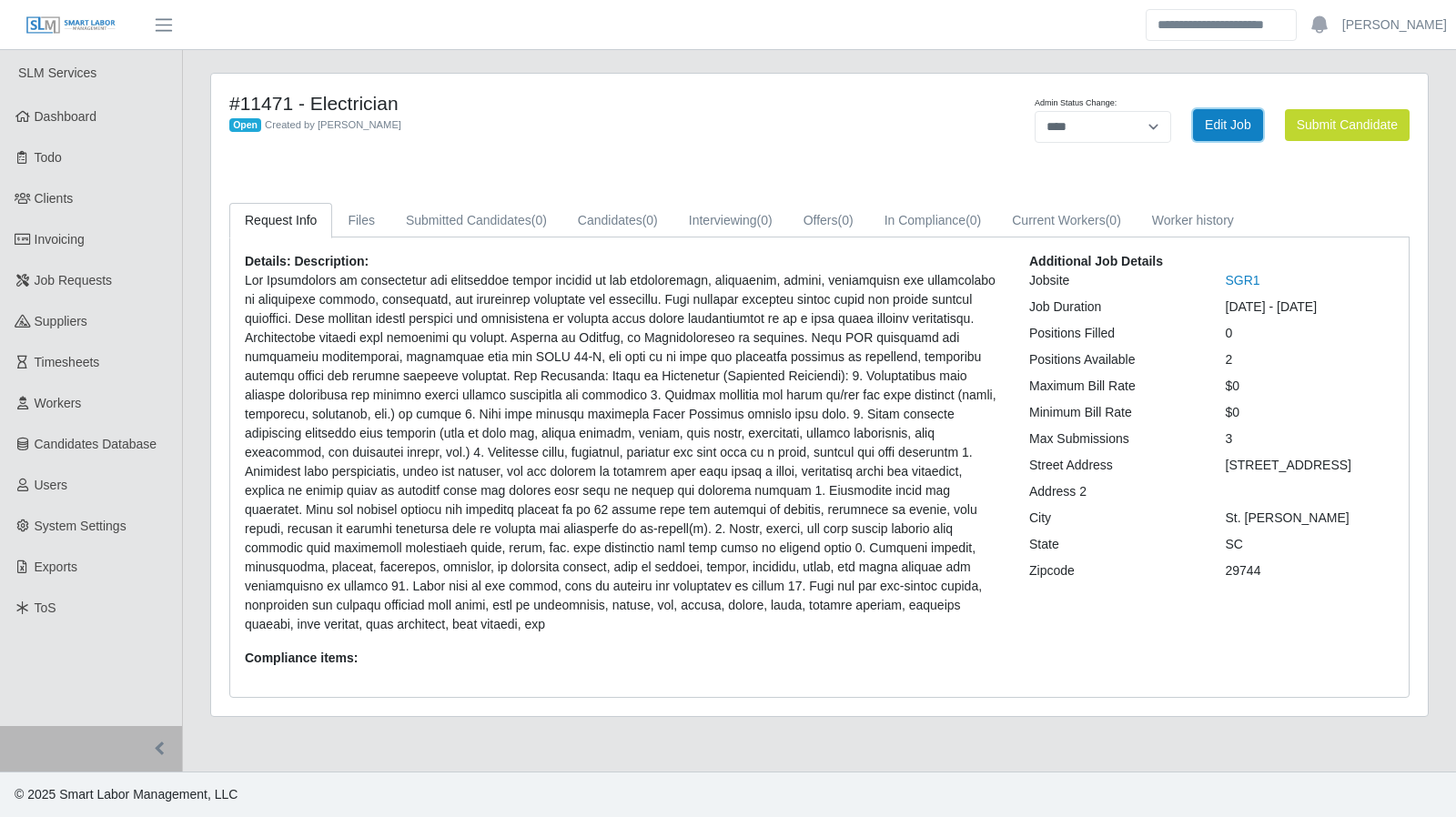
click at [1235, 134] on link "Edit Job" at bounding box center [1228, 125] width 70 height 32
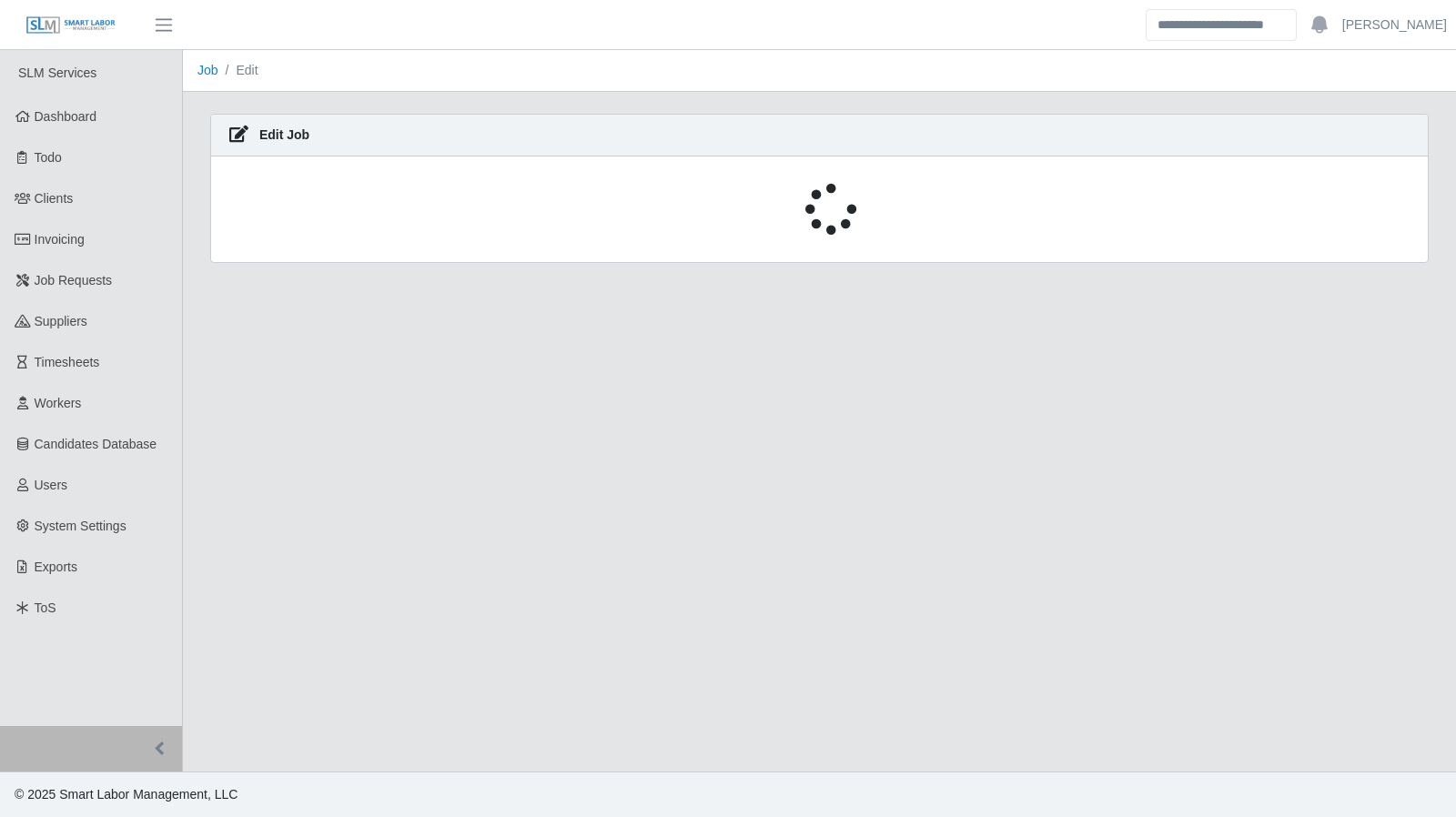
select select "****"
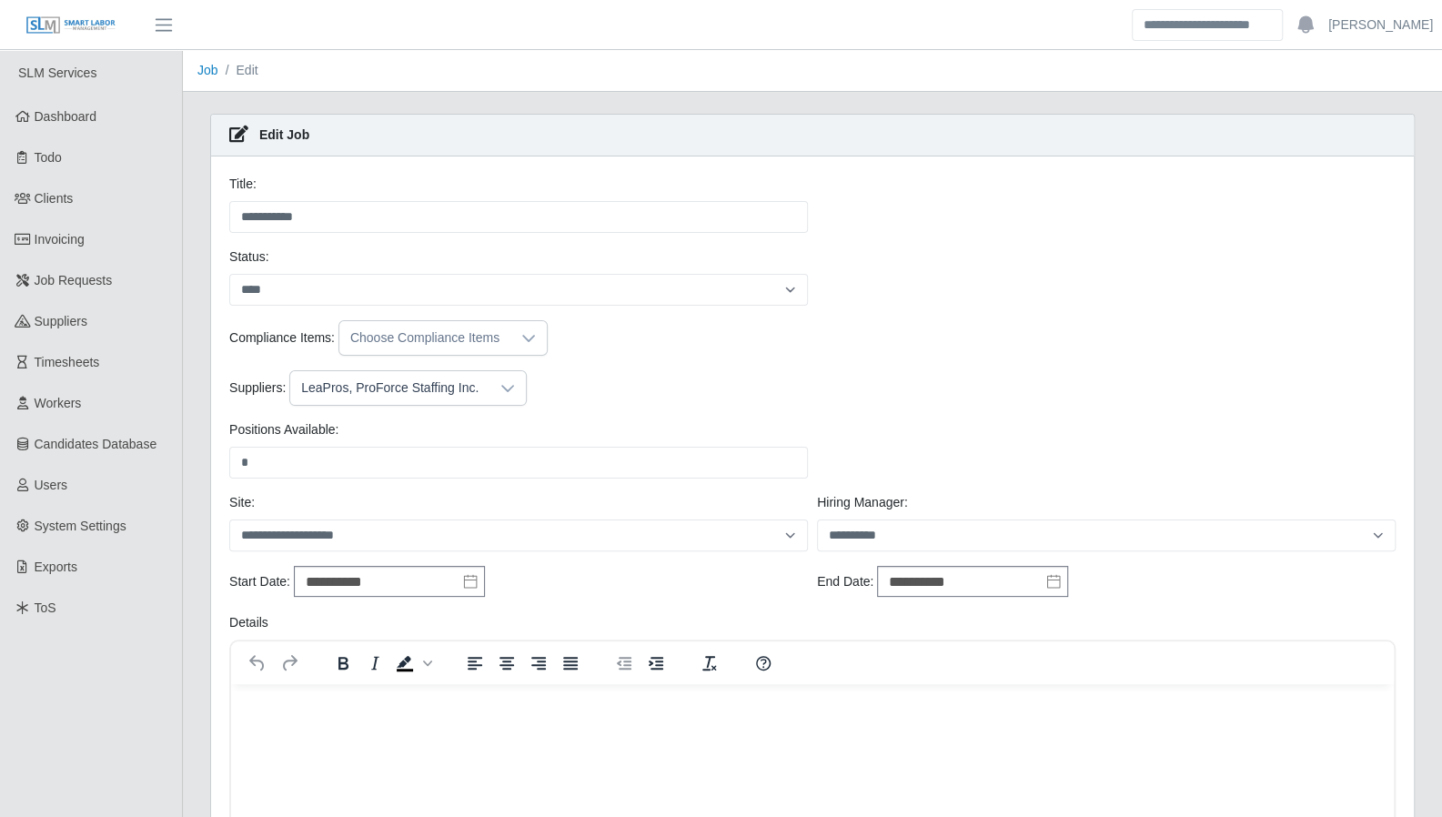
click at [499, 398] on div at bounding box center [508, 388] width 36 height 34
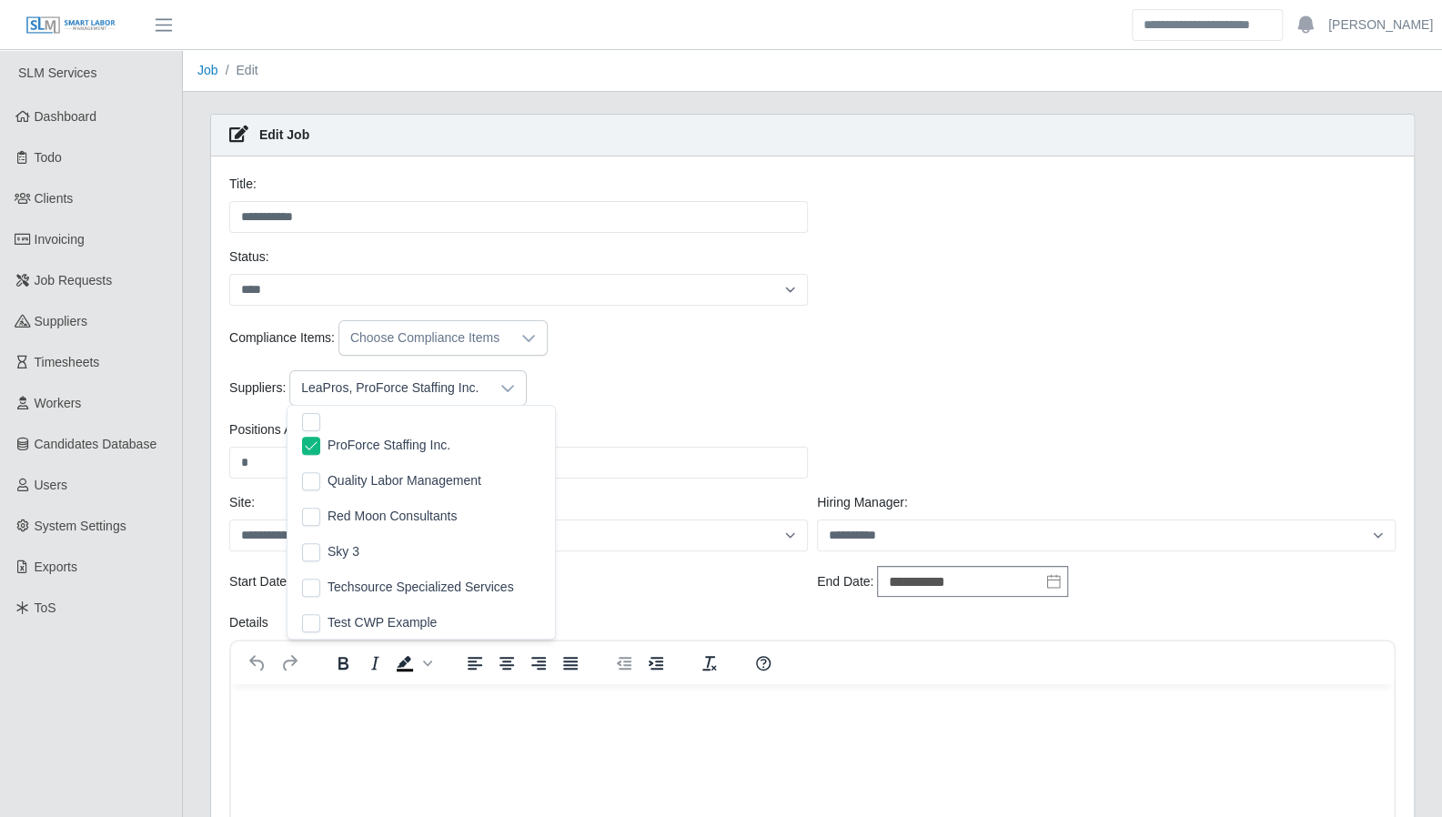
scroll to position [618, 0]
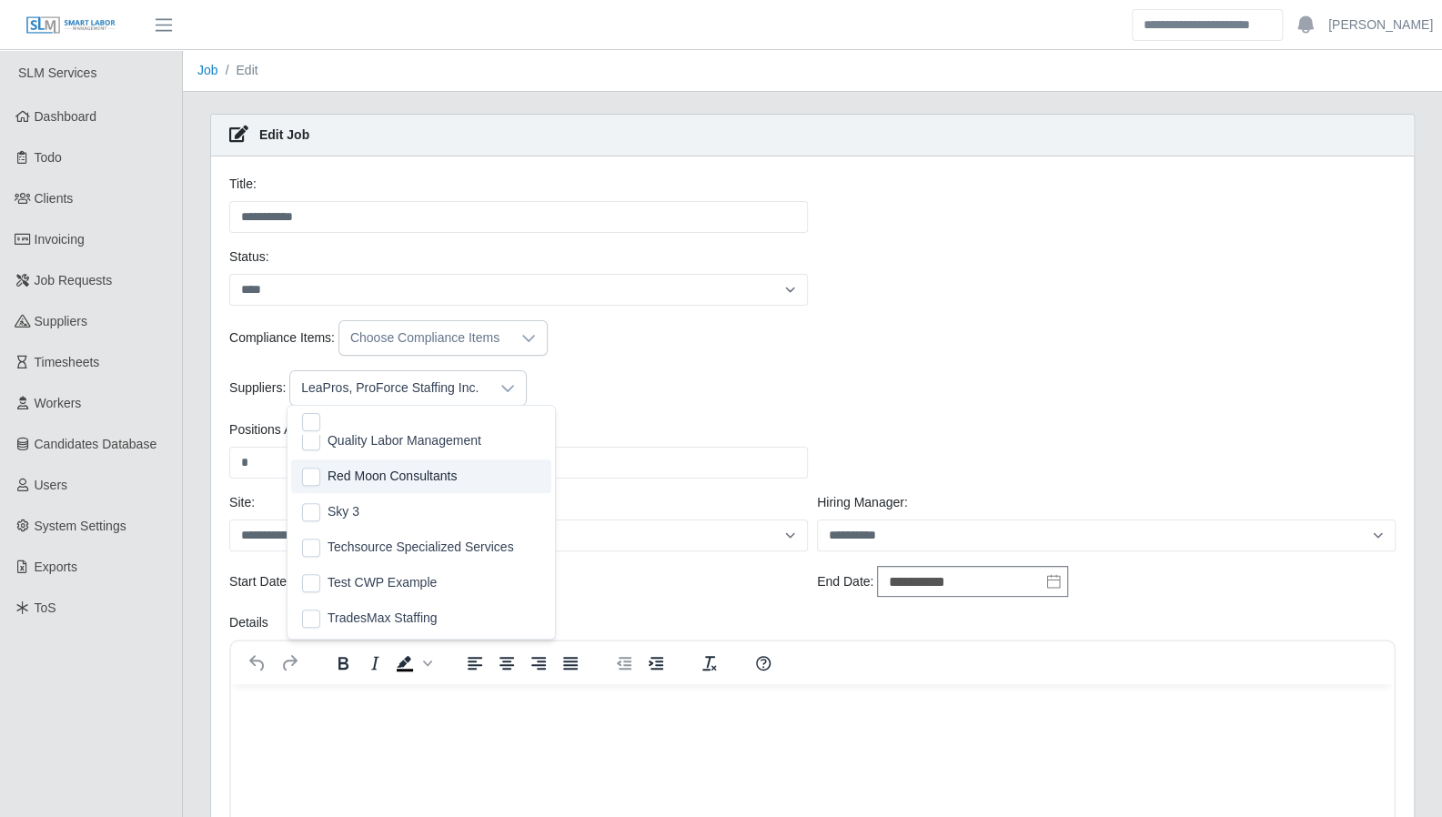
click at [83, 109] on span "Dashboard" at bounding box center [66, 116] width 63 height 15
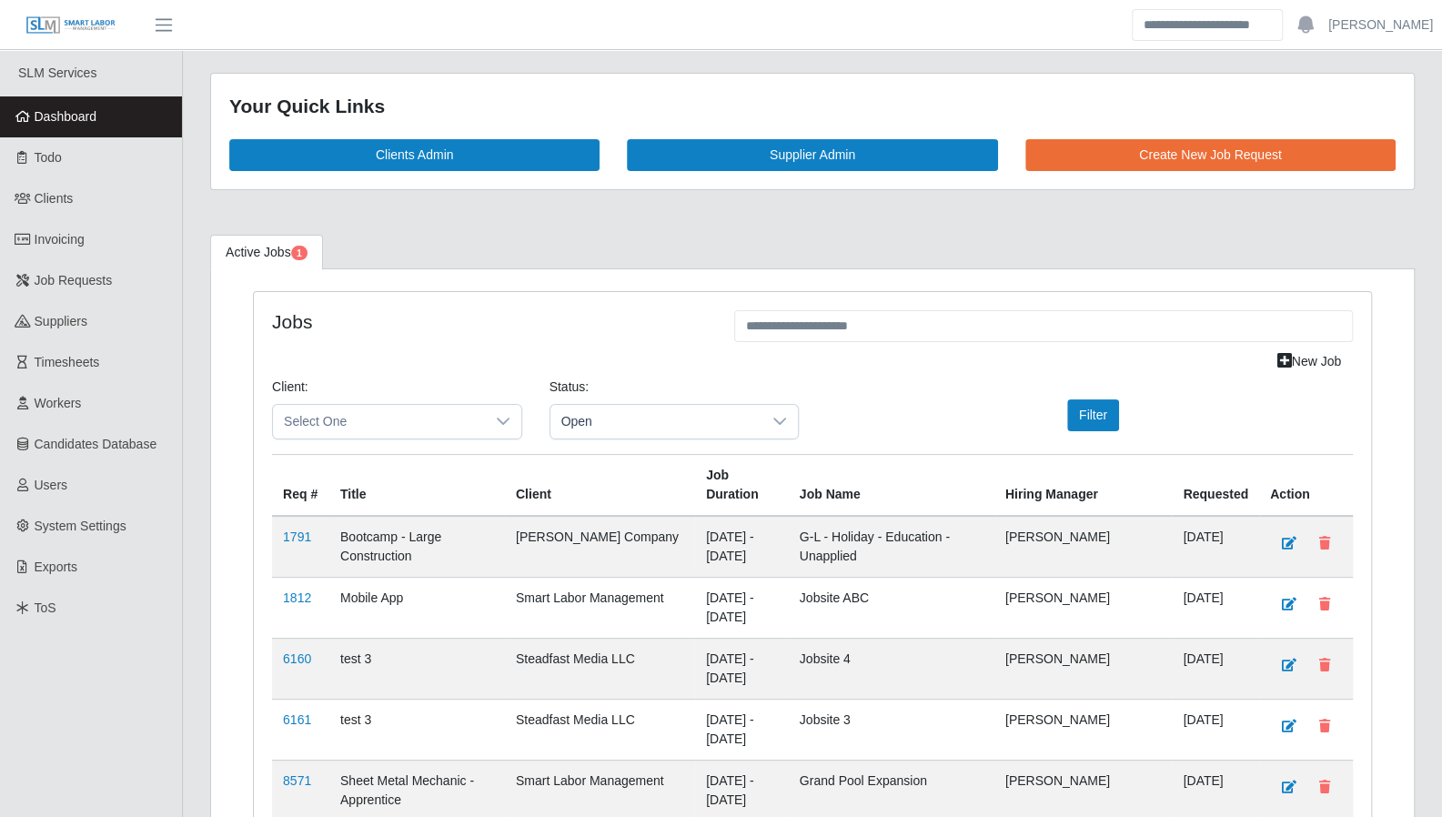
click at [73, 116] on span "Dashboard" at bounding box center [66, 116] width 63 height 15
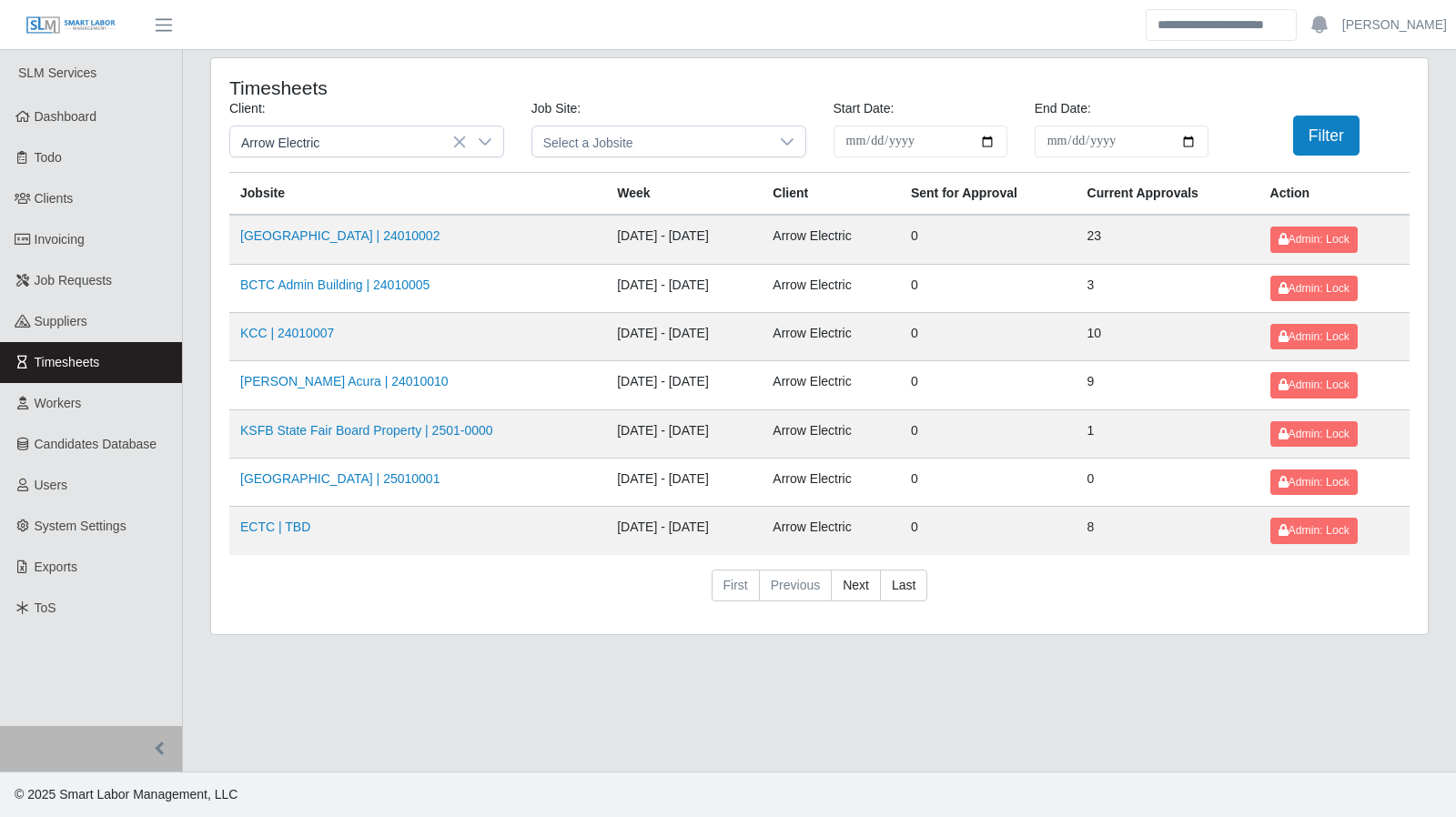
click at [304, 240] on link "[GEOGRAPHIC_DATA] | 24010002" at bounding box center [339, 235] width 199 height 15
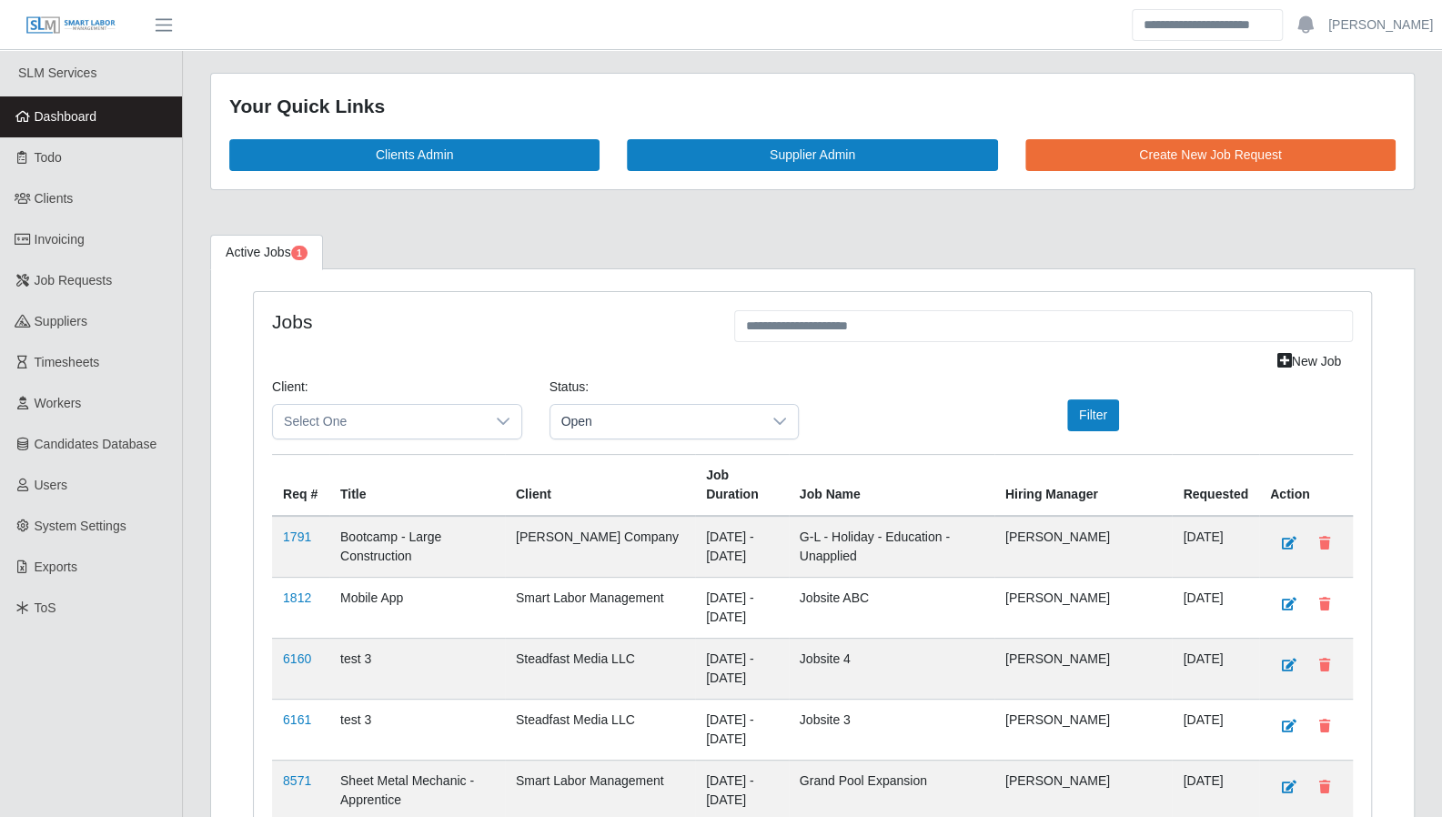
drag, startPoint x: 68, startPoint y: 245, endPoint x: 91, endPoint y: 245, distance: 22.8
click at [68, 245] on span "Invoicing" at bounding box center [60, 239] width 50 height 15
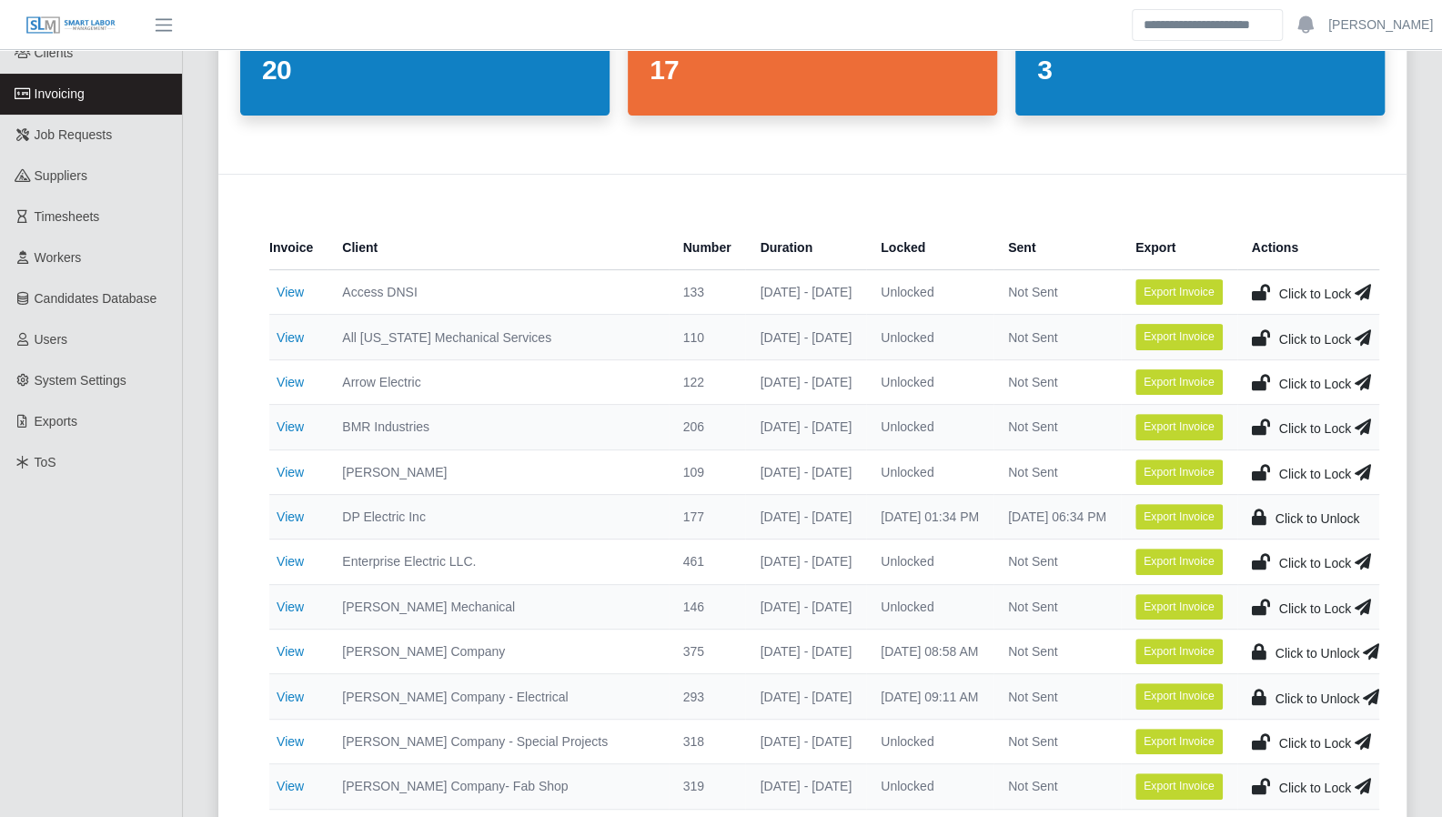
scroll to position [155, 0]
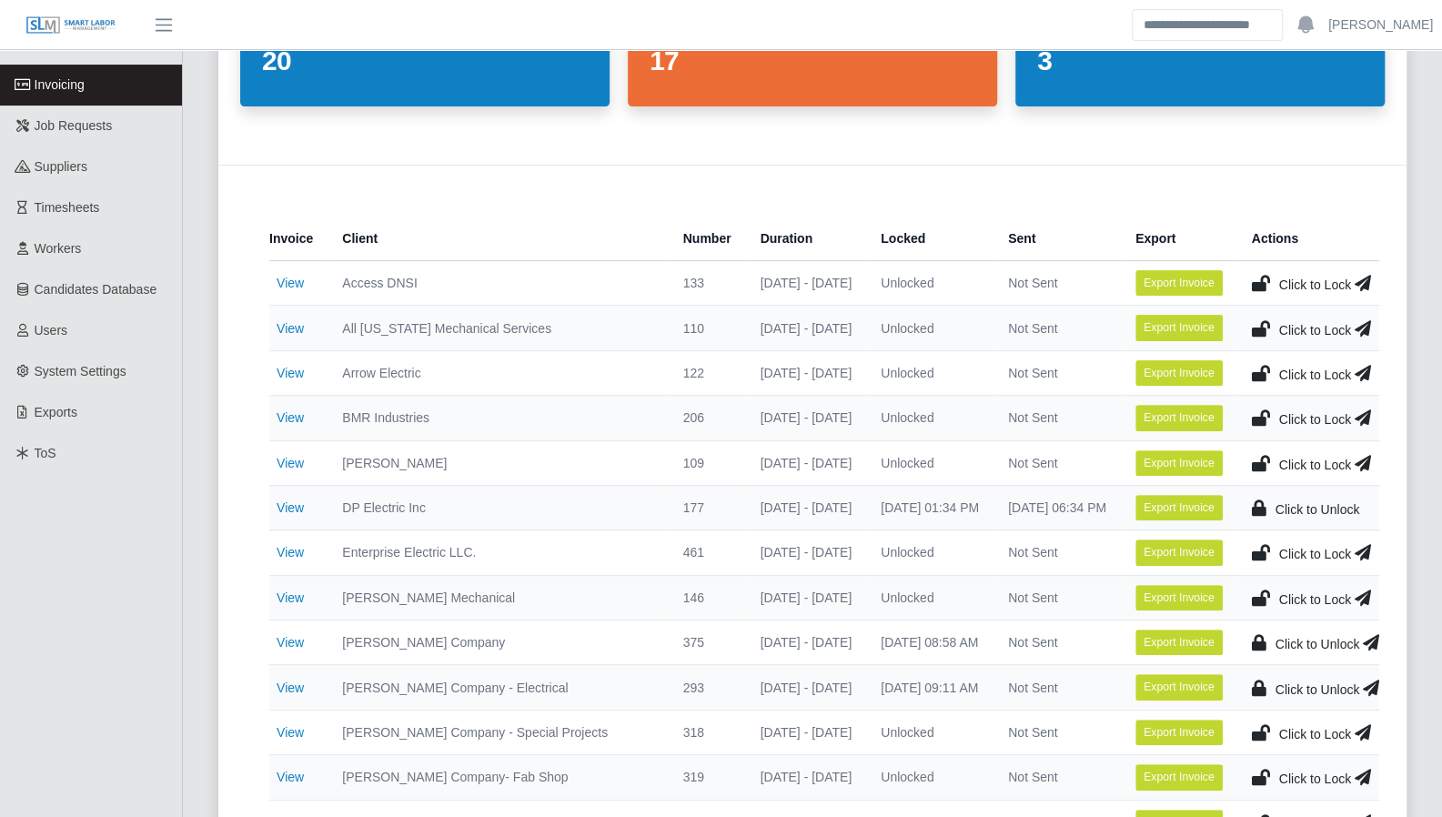
click at [300, 371] on link "View" at bounding box center [290, 373] width 27 height 15
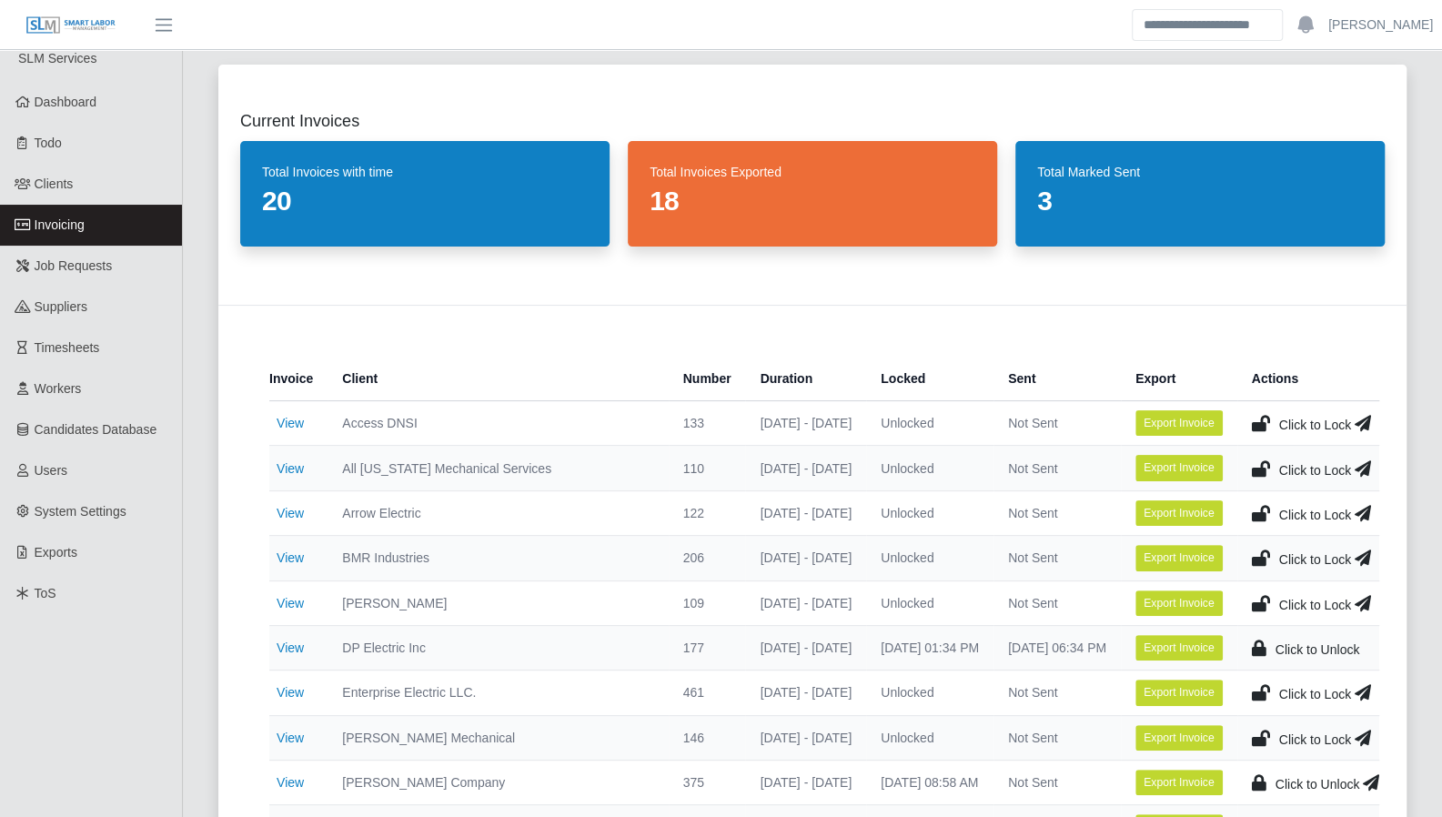
scroll to position [22, 0]
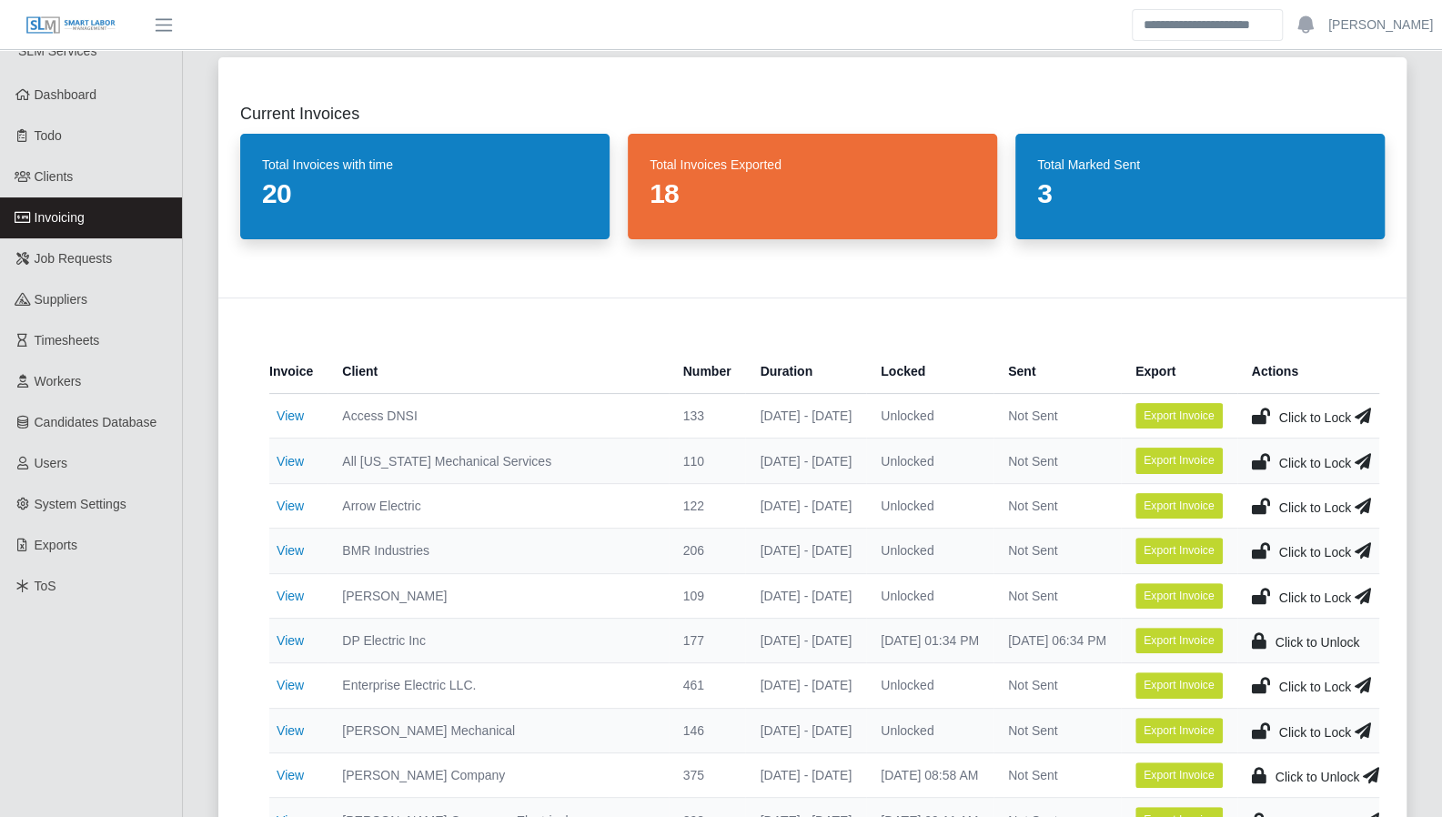
click at [289, 501] on link "View" at bounding box center [290, 506] width 27 height 15
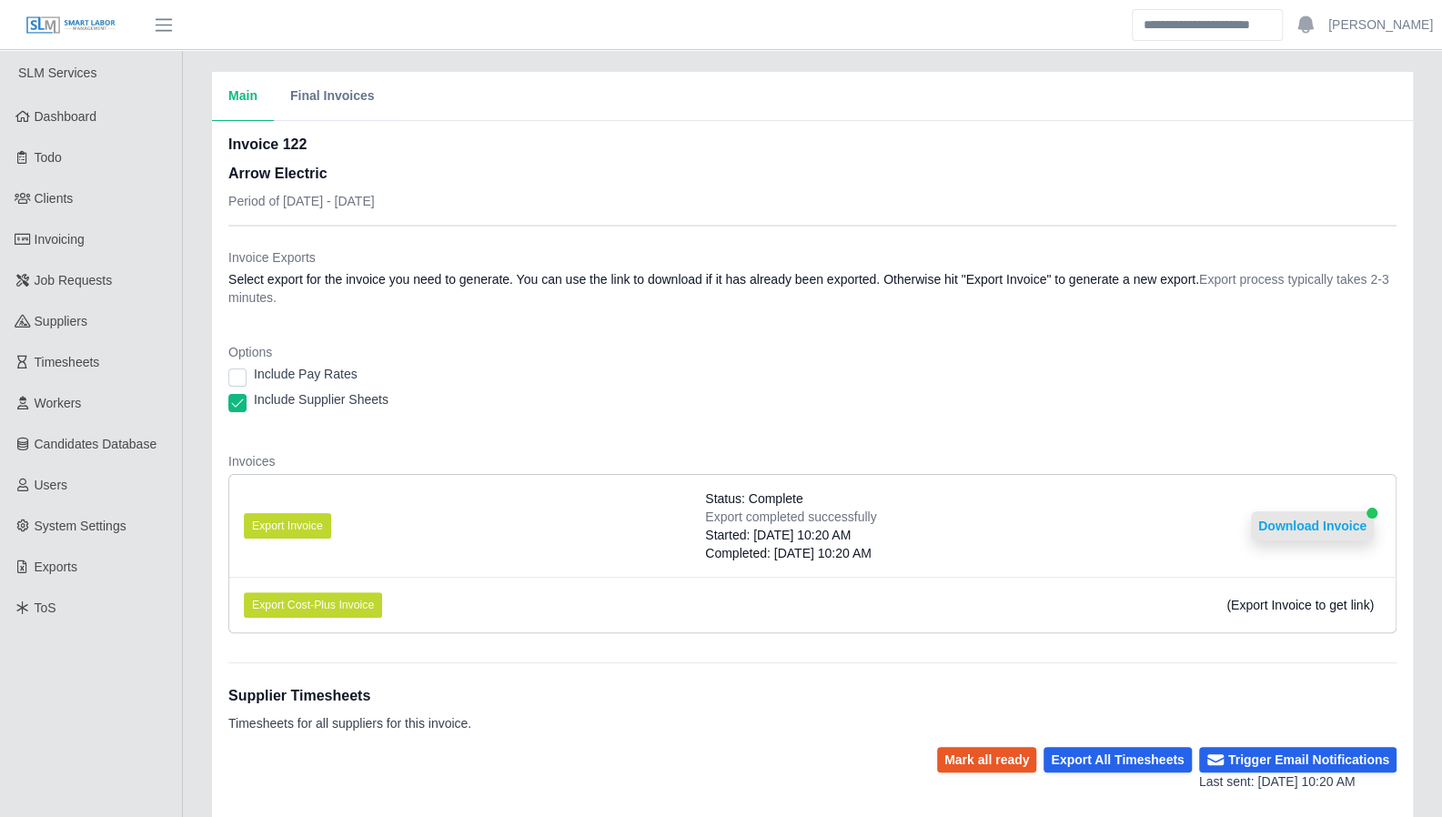
click at [1341, 527] on button "Download Invoice" at bounding box center [1312, 525] width 123 height 29
click at [67, 127] on link "Dashboard" at bounding box center [91, 116] width 182 height 41
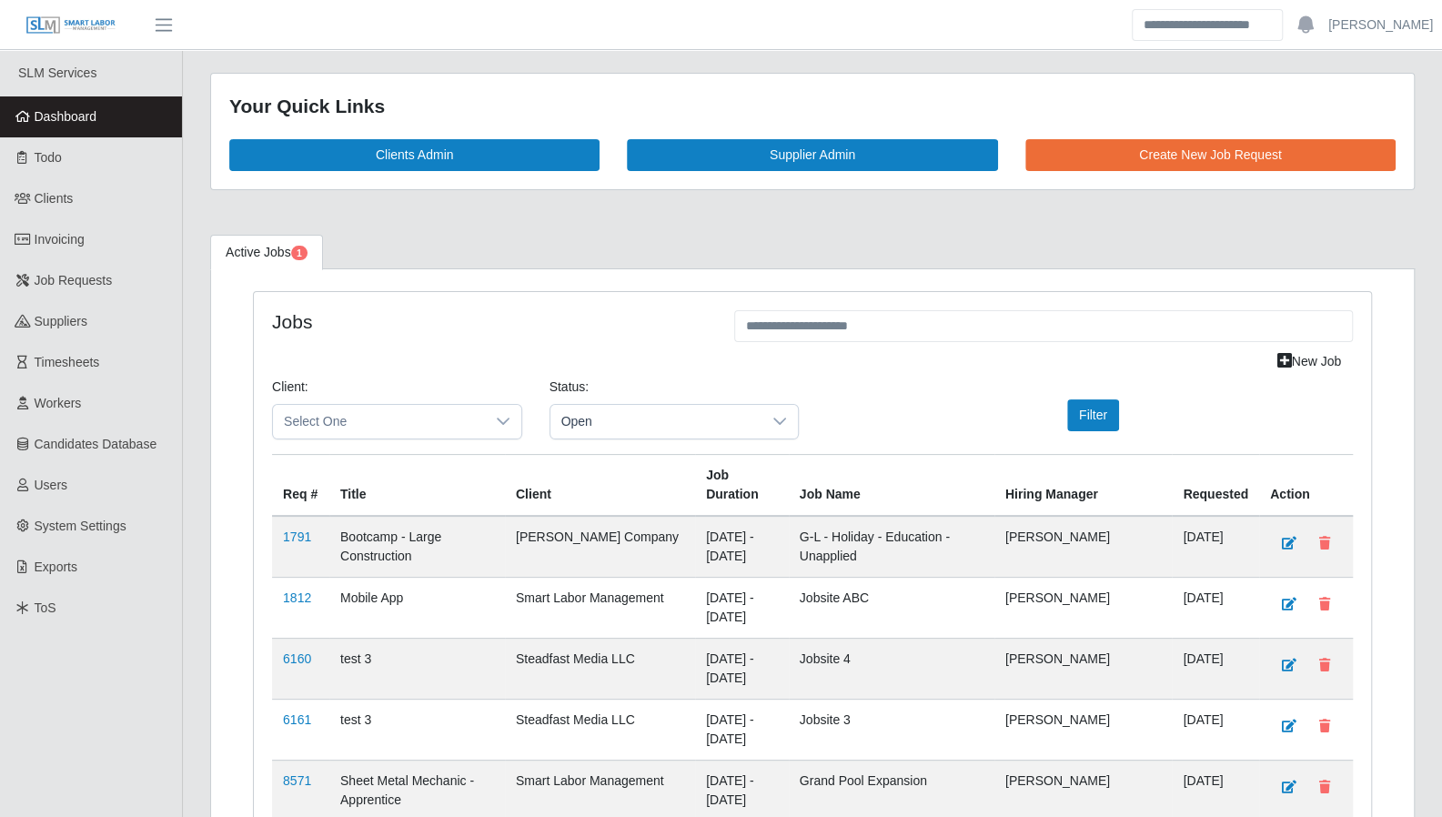
click at [91, 146] on link "Todo" at bounding box center [91, 157] width 182 height 41
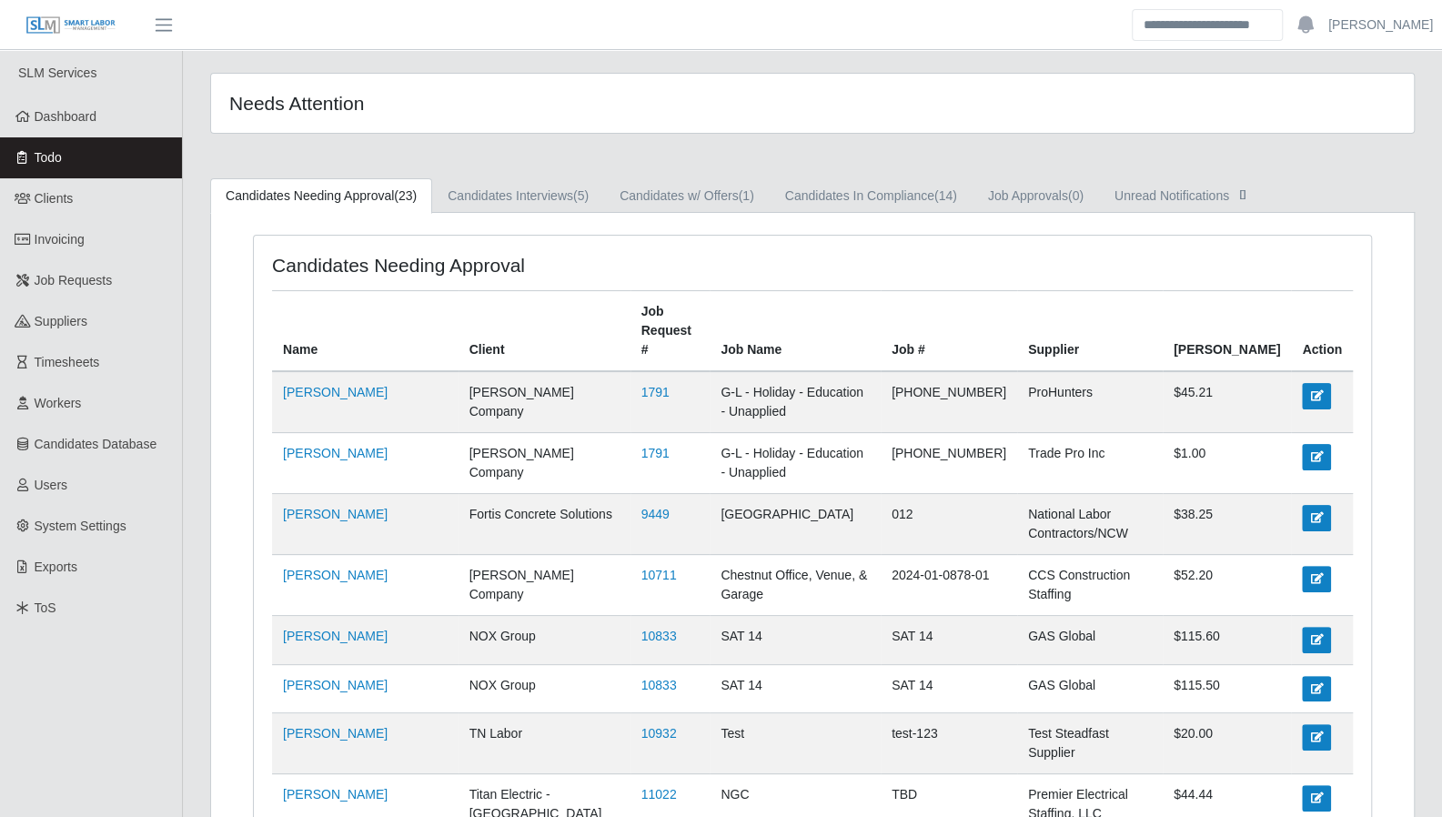
click at [64, 121] on span "Dashboard" at bounding box center [66, 116] width 63 height 15
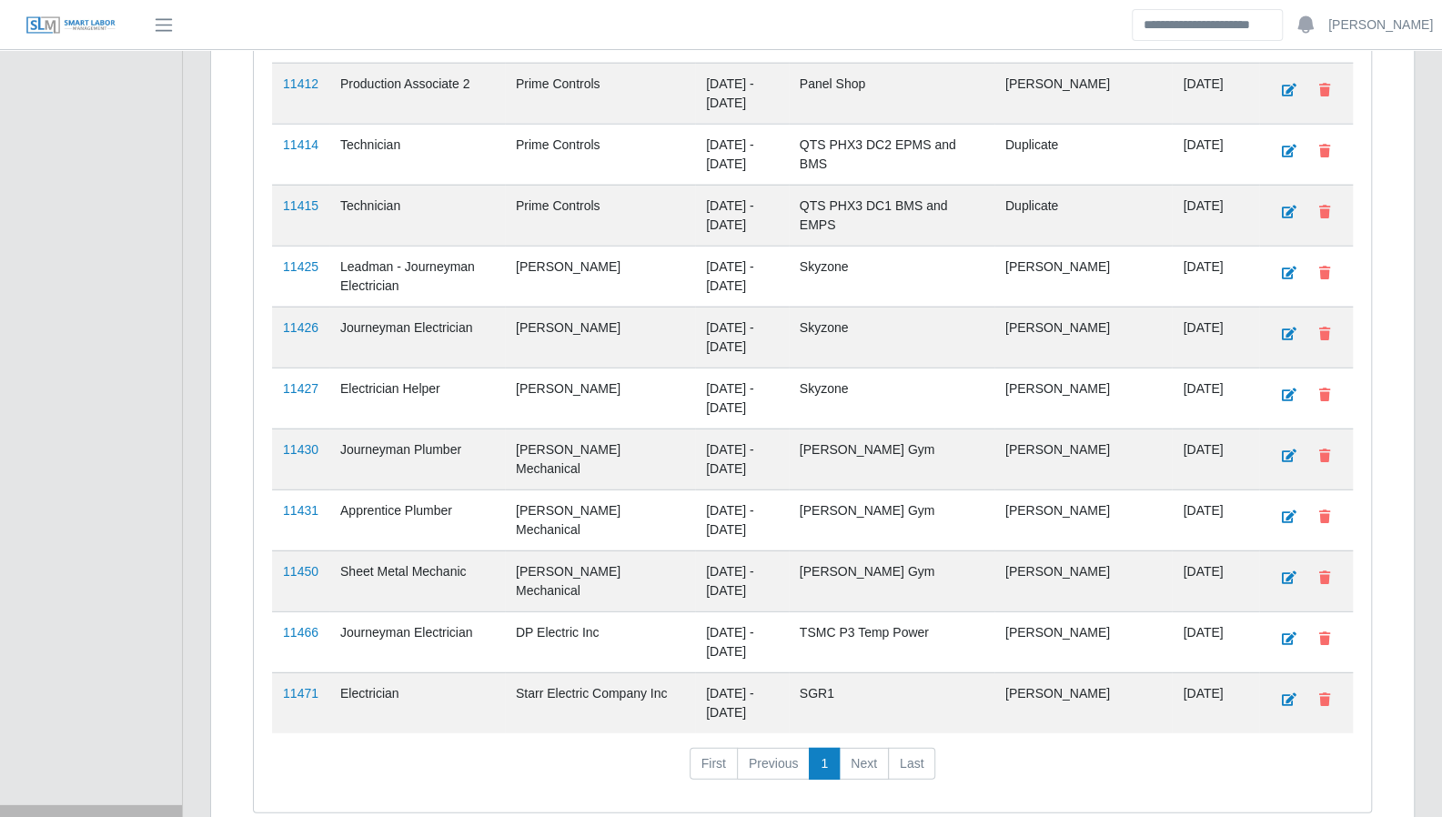
scroll to position [2931, 0]
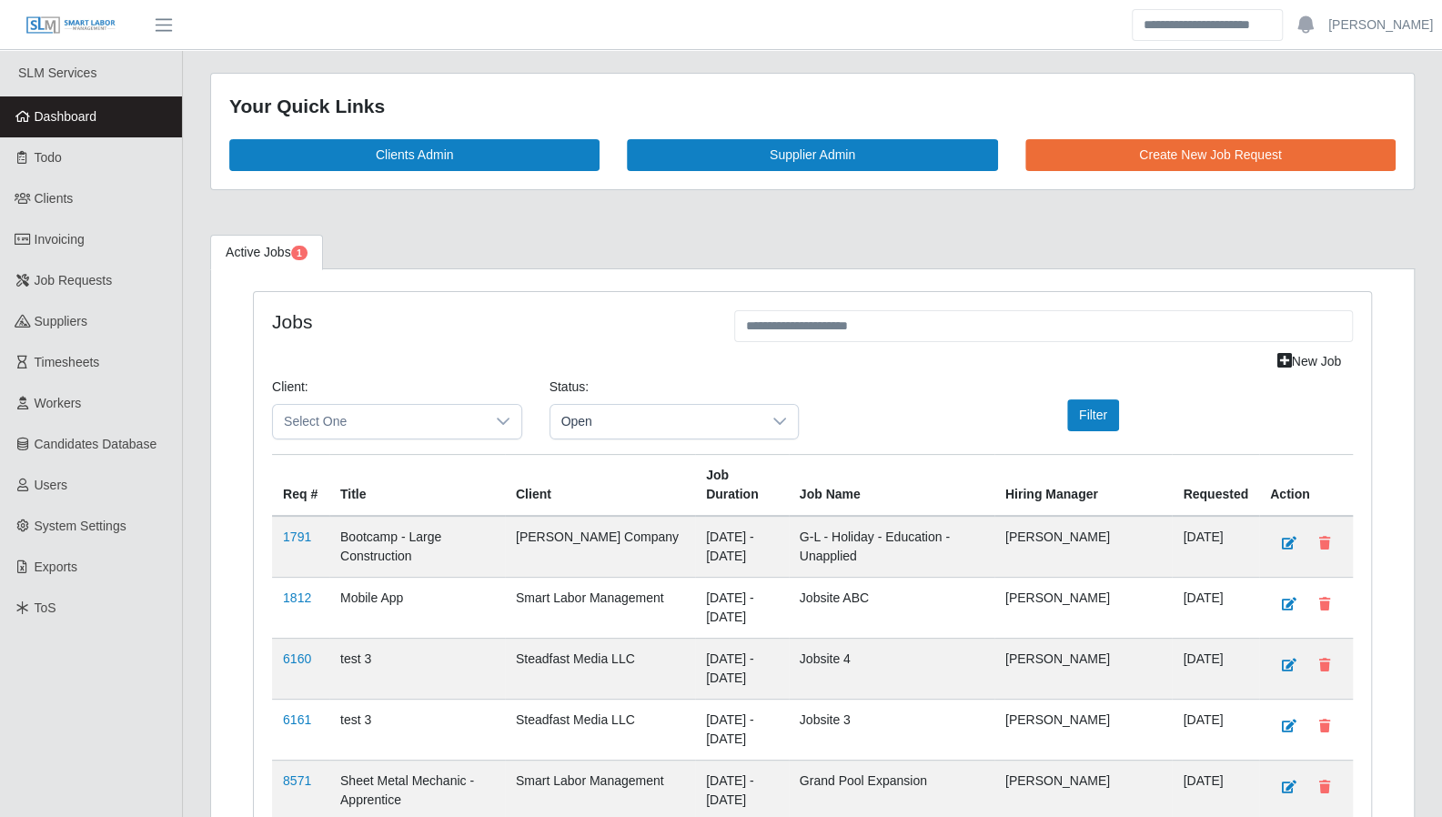
click at [67, 119] on span "Dashboard" at bounding box center [66, 116] width 63 height 15
drag, startPoint x: 96, startPoint y: 158, endPoint x: 261, endPoint y: 190, distance: 168.7
click at [96, 158] on link "Todo" at bounding box center [91, 157] width 182 height 41
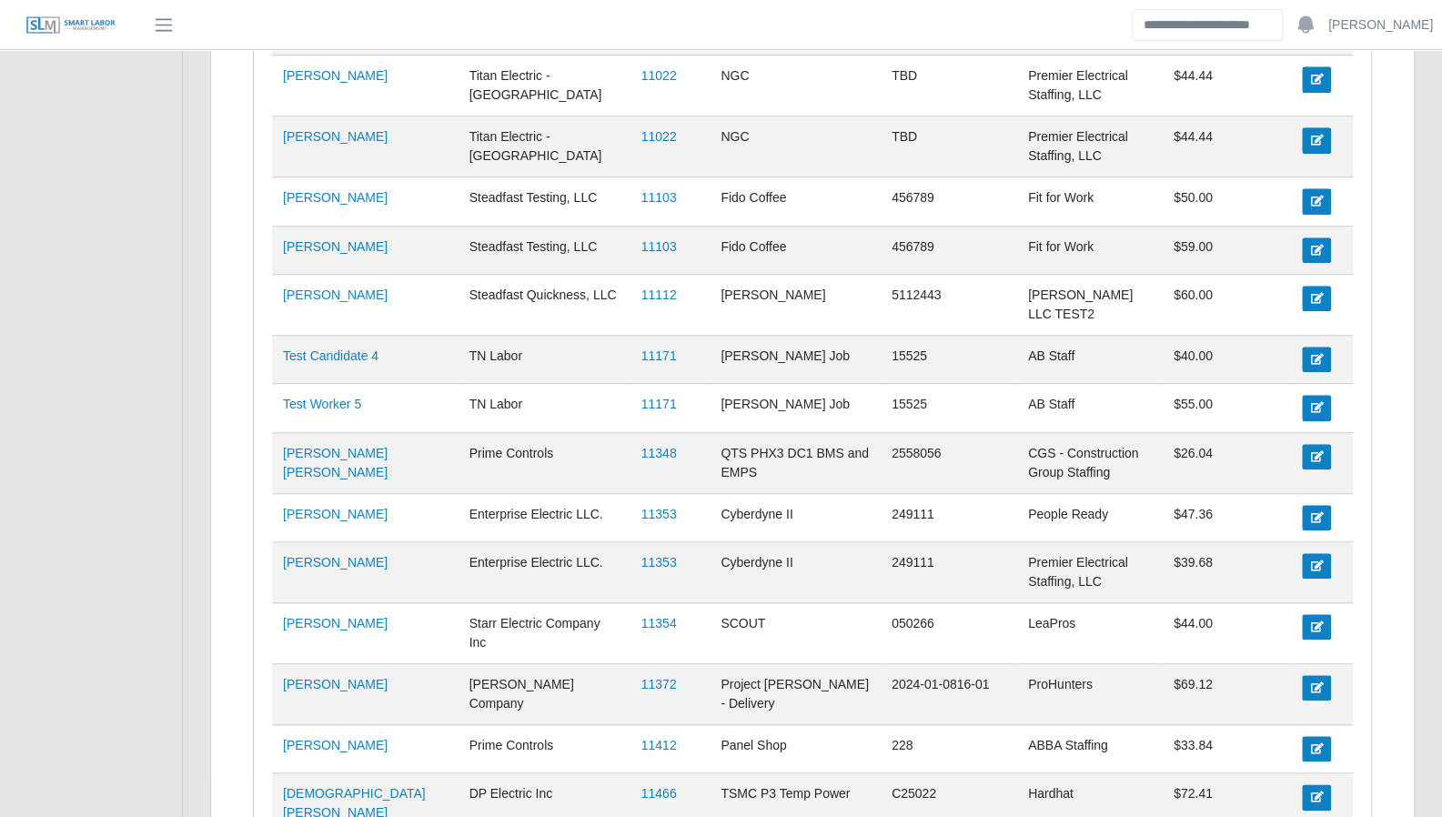
scroll to position [883, 0]
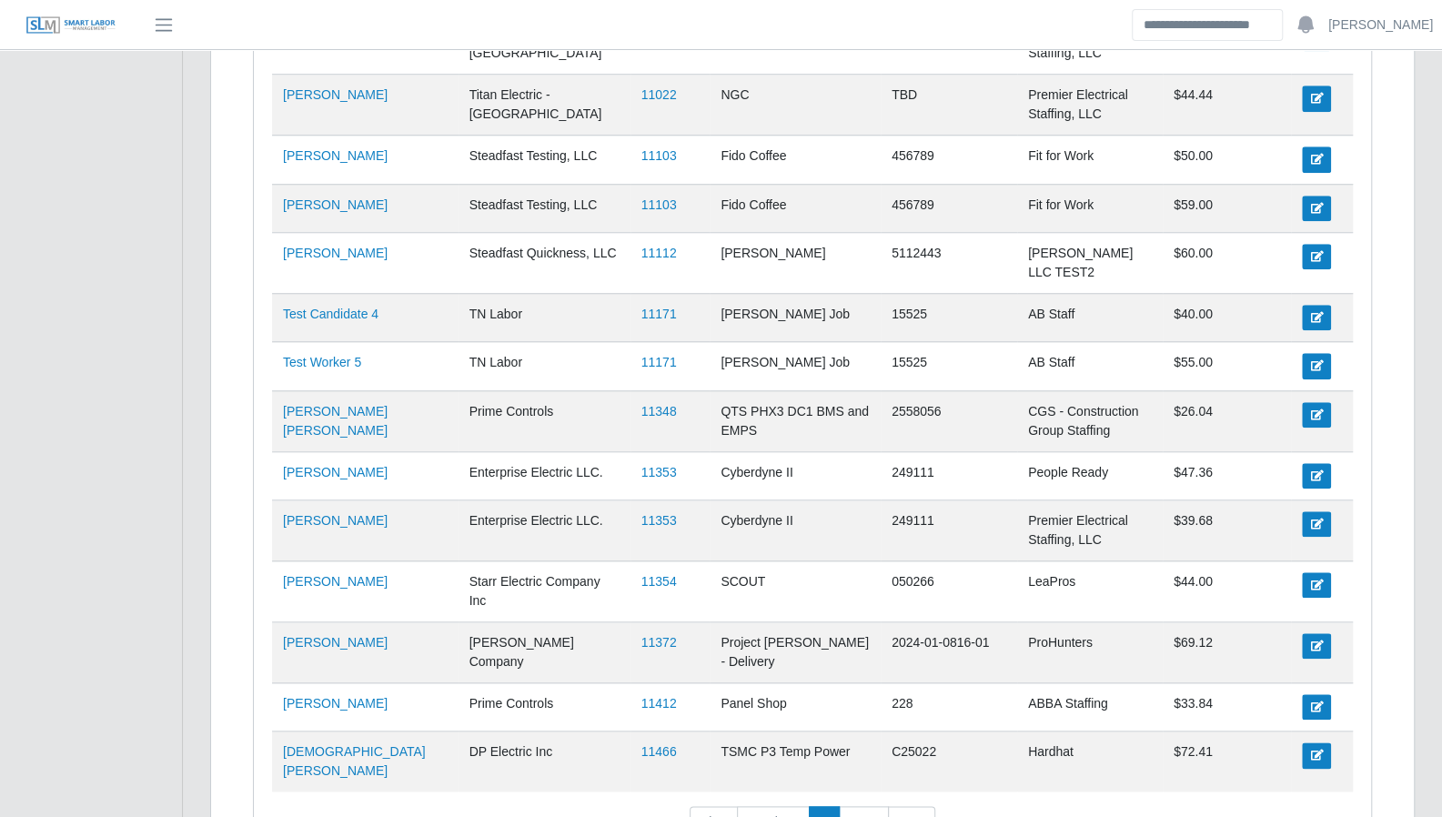
click at [642, 574] on link "11354" at bounding box center [659, 581] width 35 height 15
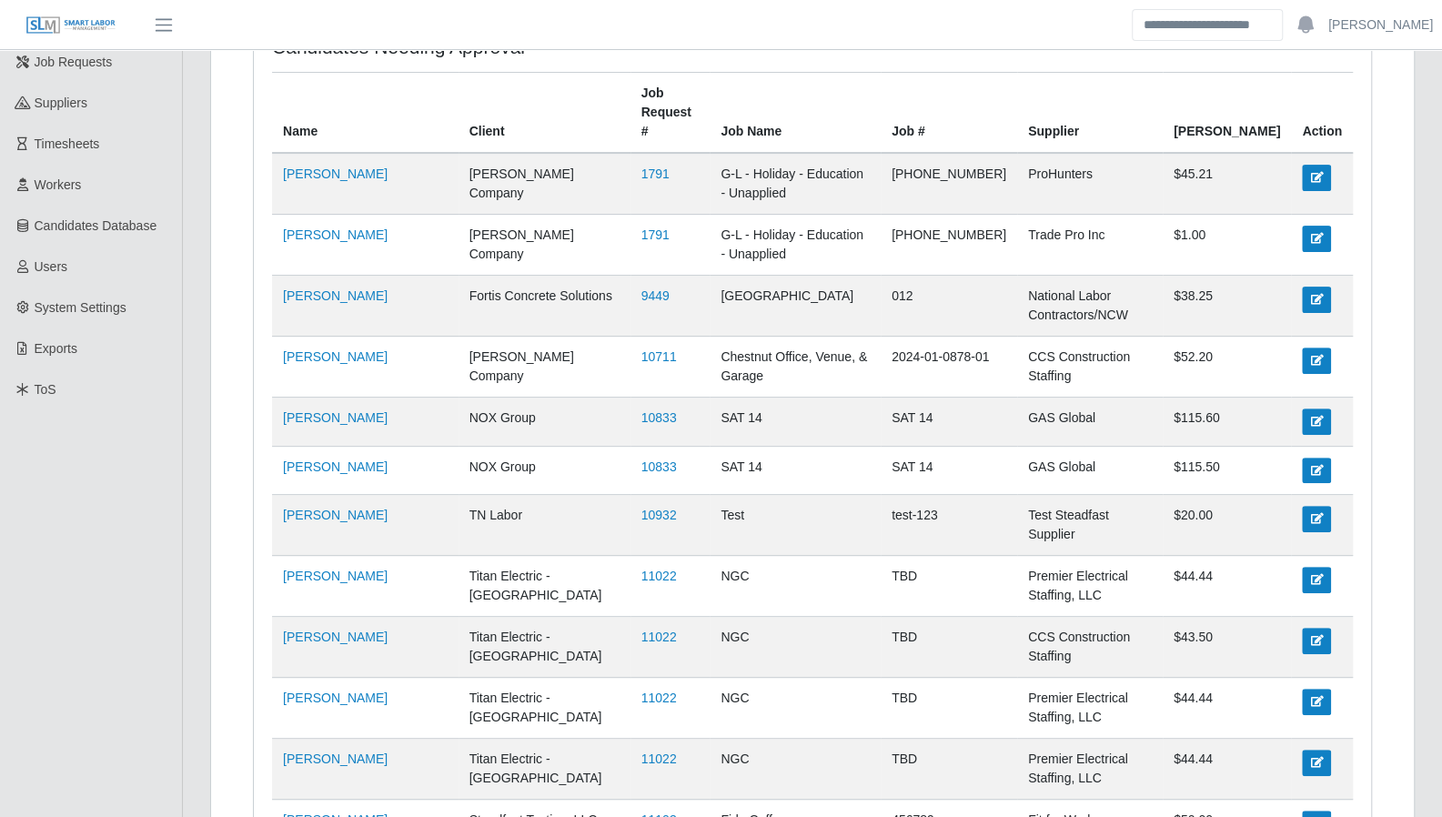
scroll to position [0, 0]
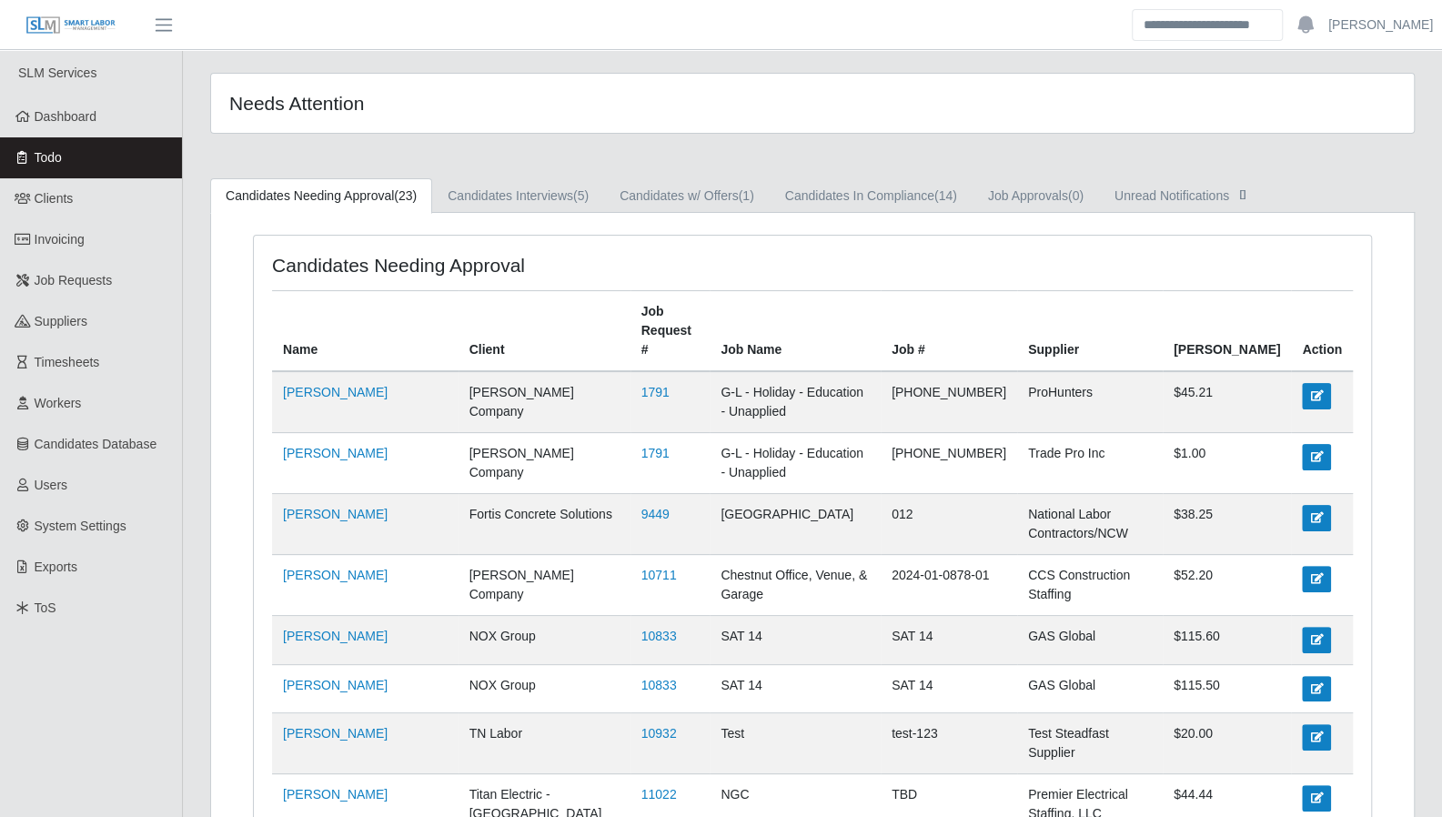
drag, startPoint x: 64, startPoint y: 113, endPoint x: 138, endPoint y: 114, distance: 74.6
click at [64, 114] on span "Dashboard" at bounding box center [66, 116] width 63 height 15
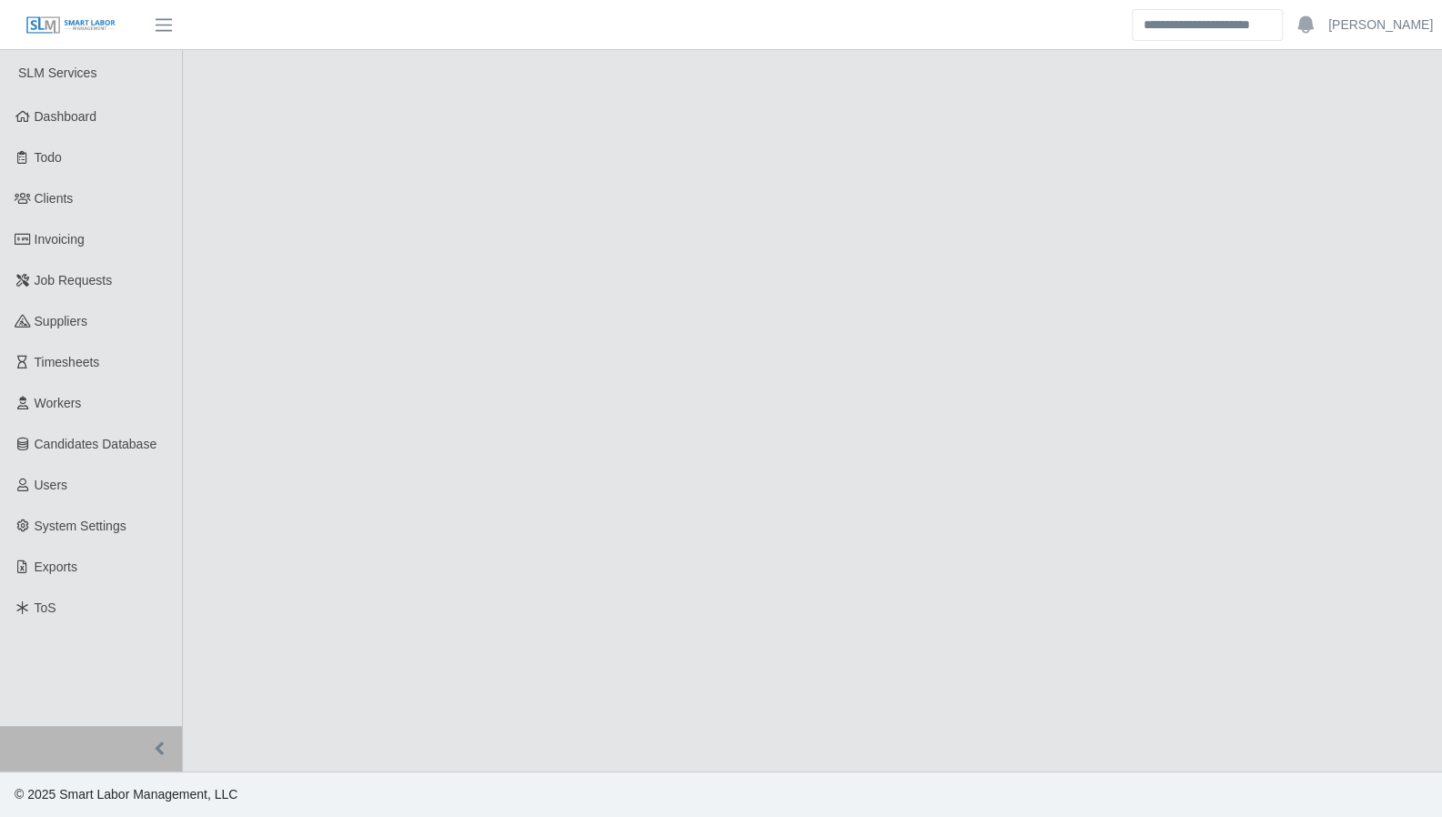
select select "****"
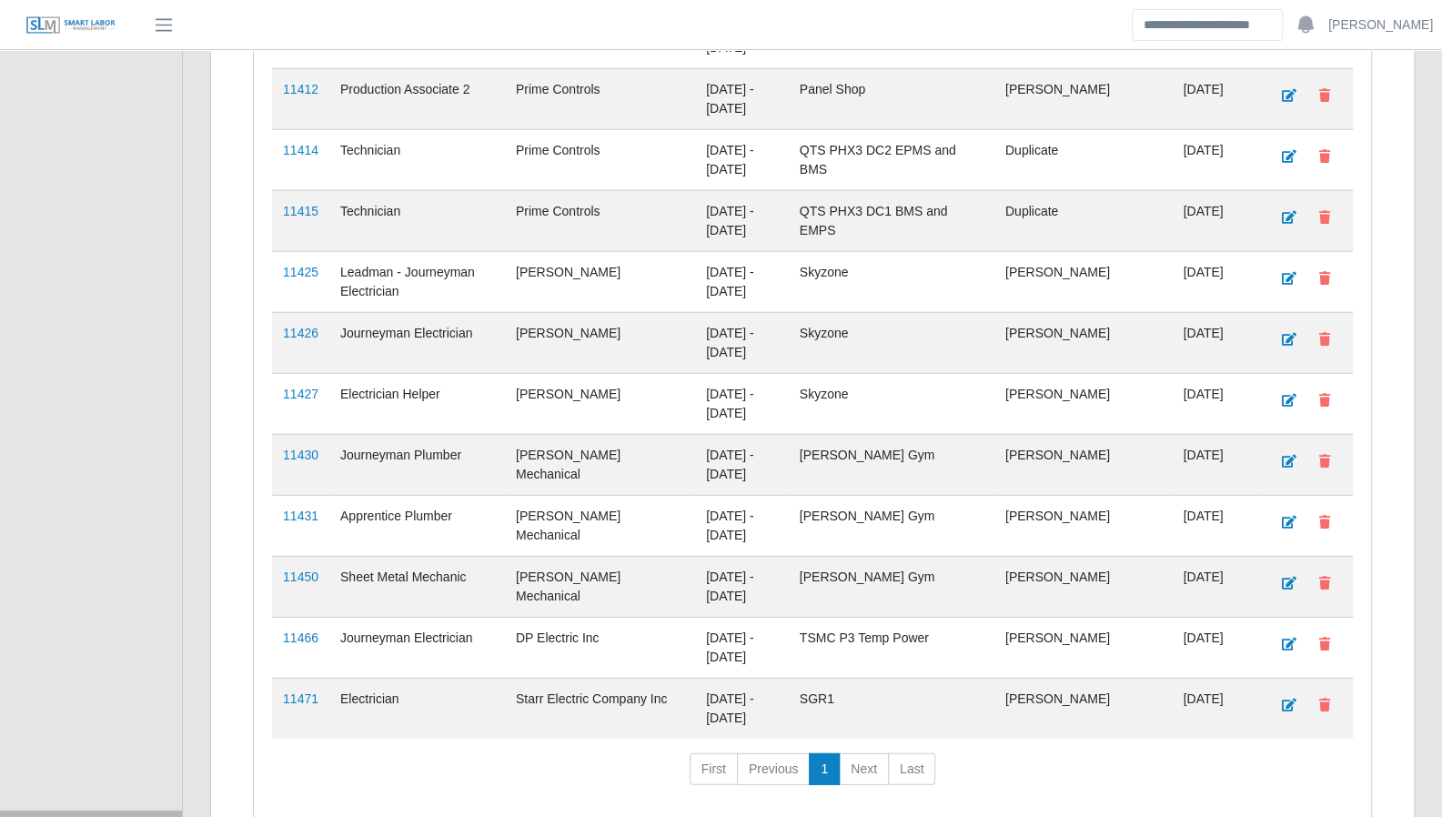
scroll to position [2931, 0]
